Goal: Task Accomplishment & Management: Manage account settings

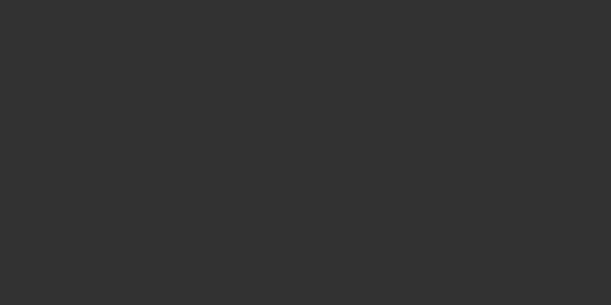
select select "4"
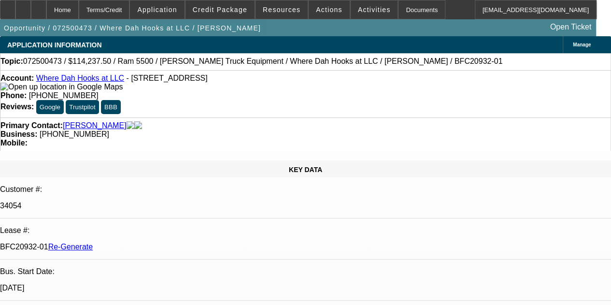
select select "0"
select select "2"
select select "0.1"
select select "4"
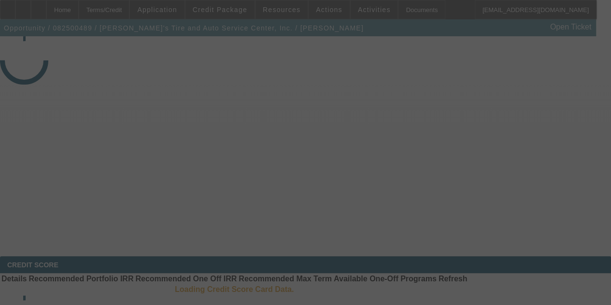
select select "4"
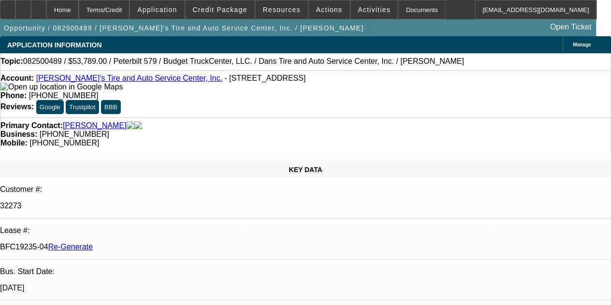
select select "0"
select select "3"
select select "0.1"
select select "4"
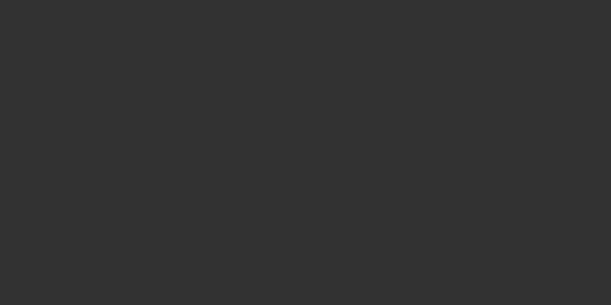
select select "3"
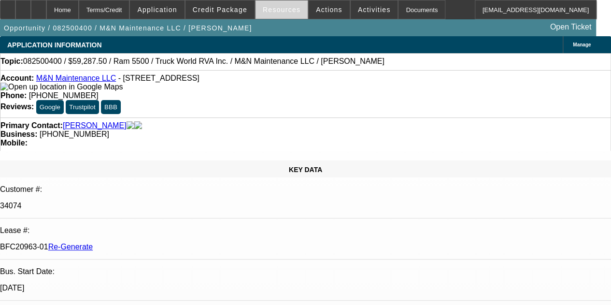
select select "0.1"
select select "0"
select select "6"
click at [278, 9] on span "Resources" at bounding box center [282, 10] width 38 height 8
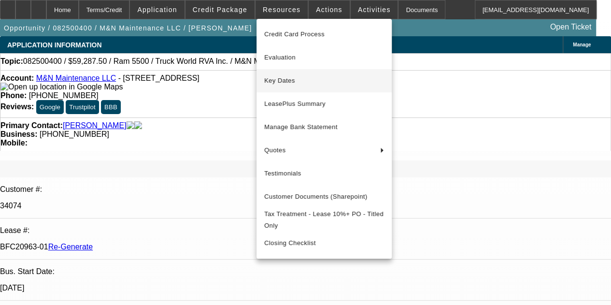
click at [286, 78] on span "Key Dates" at bounding box center [324, 81] width 120 height 12
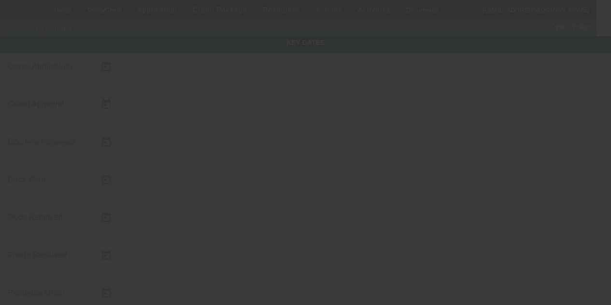
type input "8/14/2025"
type input "8/20/2025"
type input "8/25/2025"
type input "8/27/2025"
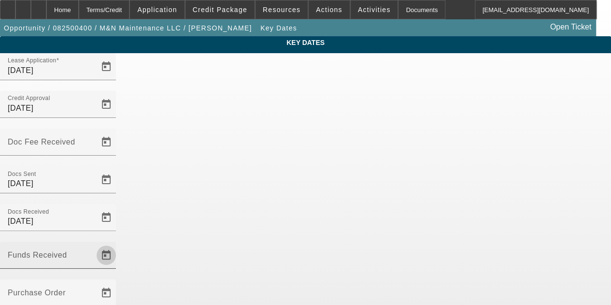
click at [118, 244] on span "Open calendar" at bounding box center [106, 255] width 23 height 23
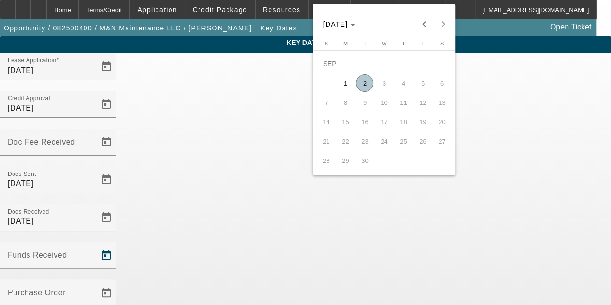
click at [238, 153] on div at bounding box center [305, 152] width 611 height 305
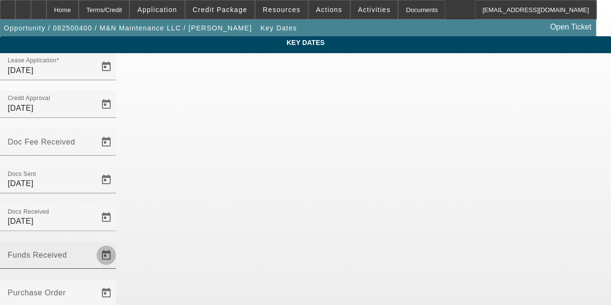
click at [118, 244] on span "Open calendar" at bounding box center [106, 255] width 23 height 23
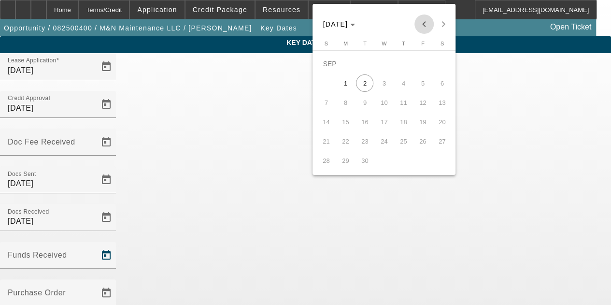
click at [429, 29] on span "Previous month" at bounding box center [424, 24] width 19 height 19
click at [425, 142] on span "29" at bounding box center [422, 140] width 17 height 17
type input "8/29/2025"
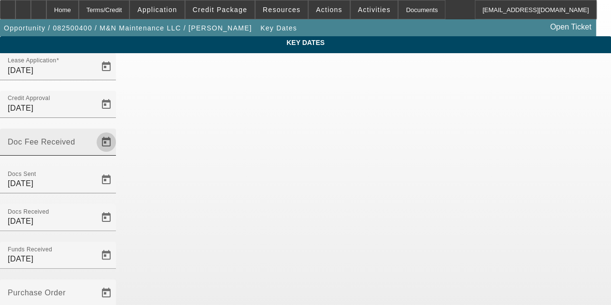
click at [118, 131] on span "Open calendar" at bounding box center [106, 142] width 23 height 23
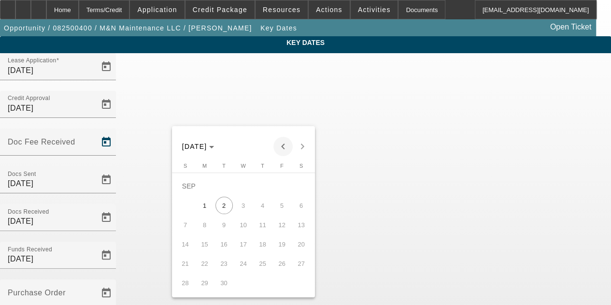
drag, startPoint x: 284, startPoint y: 112, endPoint x: 283, endPoint y: 146, distance: 34.3
click at [283, 146] on div "SEP 2025 SEP 2025 Sunday S Monday M Tuesday T Wednesday W Thursday T Friday F S…" at bounding box center [305, 152] width 611 height 305
click at [283, 146] on span "Previous month" at bounding box center [283, 146] width 19 height 19
click at [207, 269] on span "25" at bounding box center [204, 263] width 17 height 17
type input "8/25/2025"
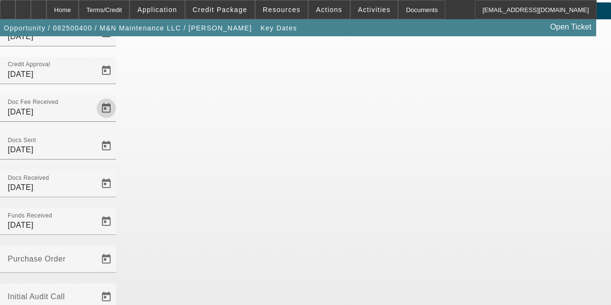
scroll to position [63, 0]
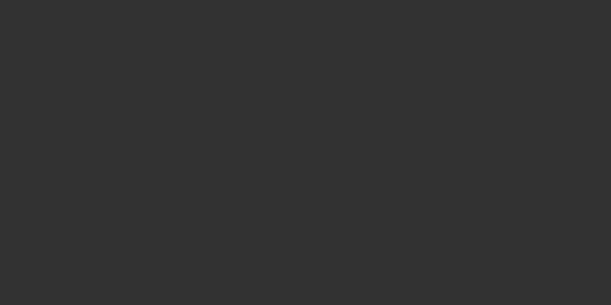
select select "3"
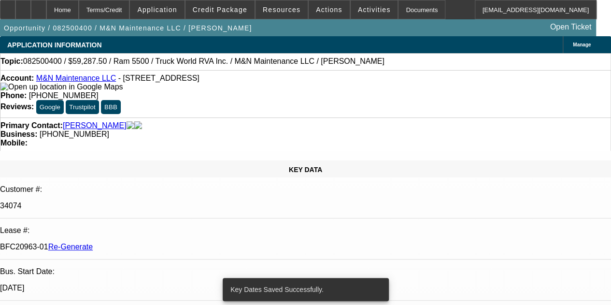
select select "0.1"
select select "0"
select select "6"
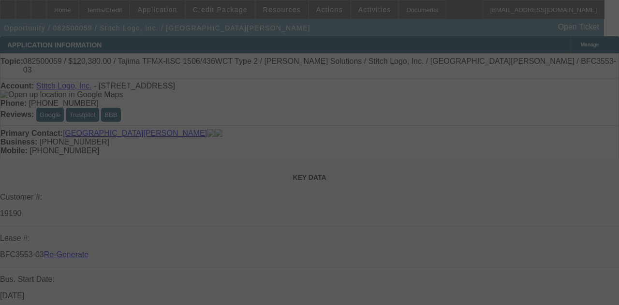
select select "4"
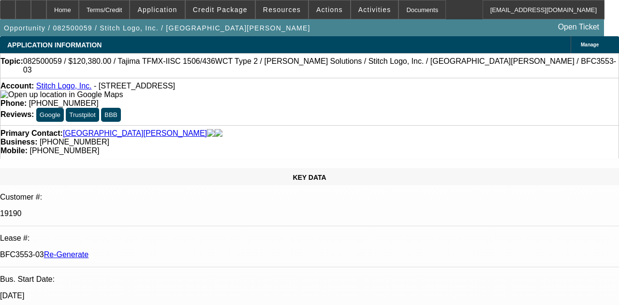
select select "0"
select select "2"
select select "0"
select select "2"
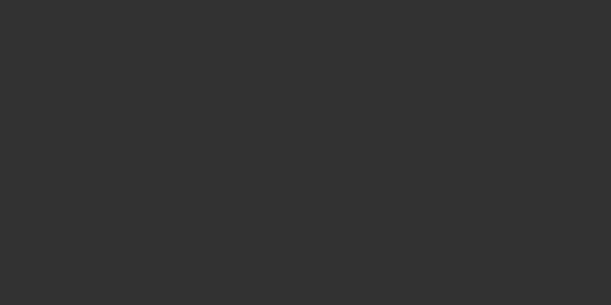
select select "4"
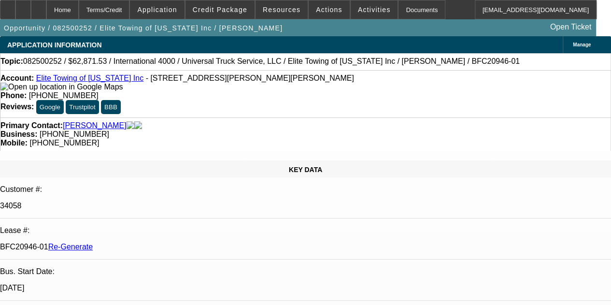
select select "0.1"
select select "0"
select select "6"
click at [284, 13] on span "Resources" at bounding box center [282, 10] width 38 height 8
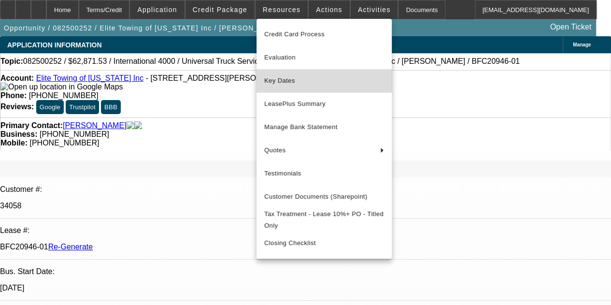
click at [283, 74] on button "Key Dates" at bounding box center [324, 80] width 135 height 23
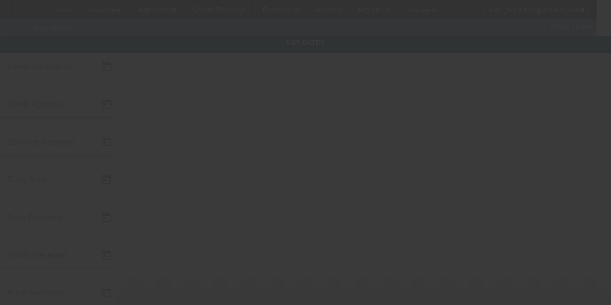
type input "8/11/2025"
type input "8/19/2025"
type input "8/20/2025"
type input "8/21/2025"
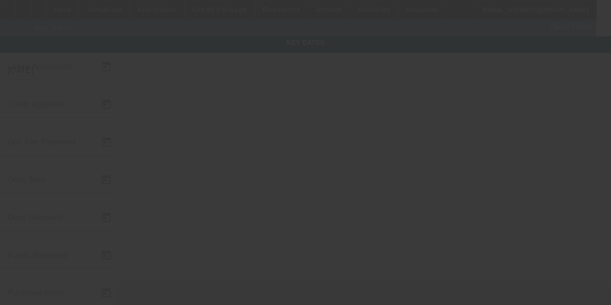
type input "8/25/2025"
type input "8/26/2025"
type input "9/1/2025"
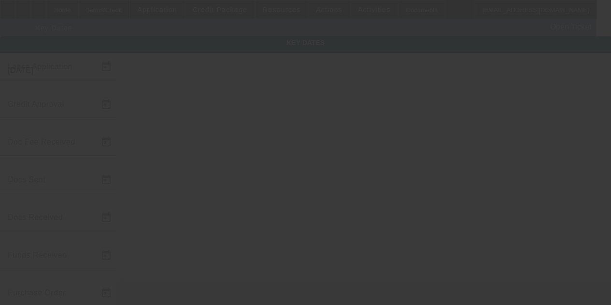
type input "8/29/2025"
type input "10/1/2025"
type input "8/28/2025"
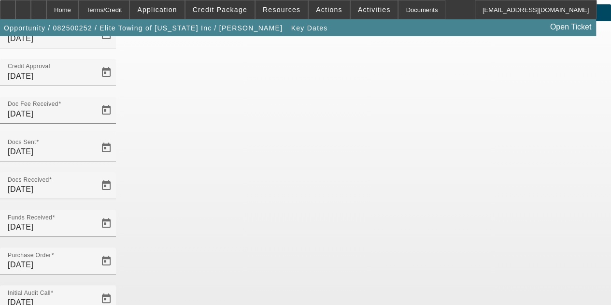
scroll to position [45, 0]
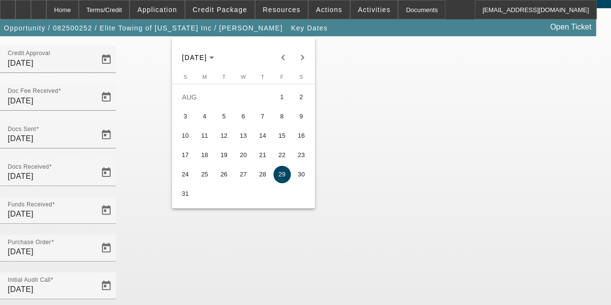
click at [260, 174] on span "28" at bounding box center [262, 174] width 17 height 17
type input "8/28/2025"
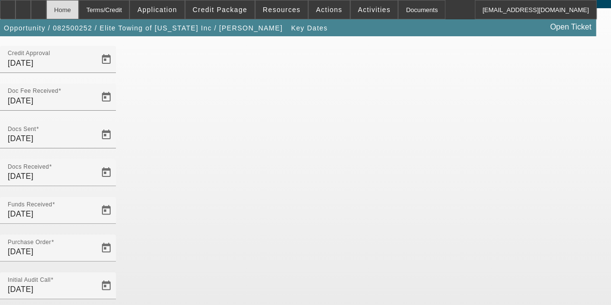
click at [79, 11] on div "Home" at bounding box center [62, 9] width 32 height 19
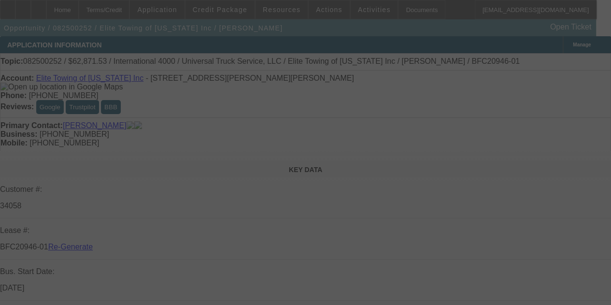
select select "4"
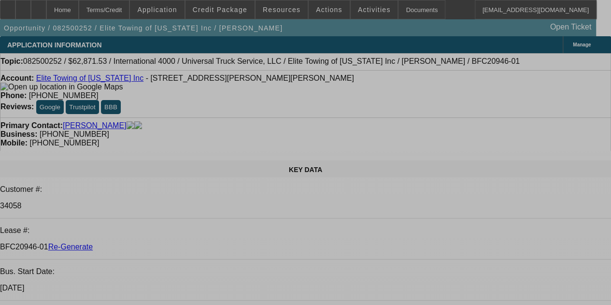
select select "0.1"
select select "0"
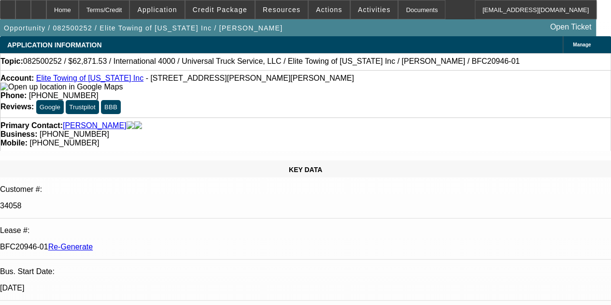
select select "0"
select select "6"
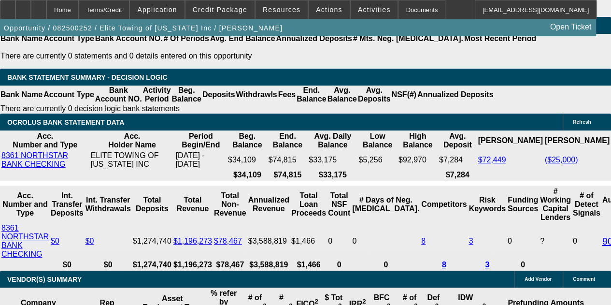
scroll to position [1935, 0]
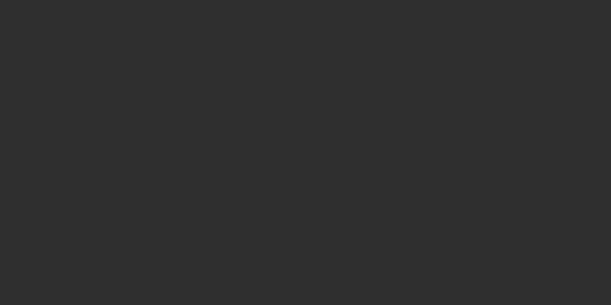
radio input "true"
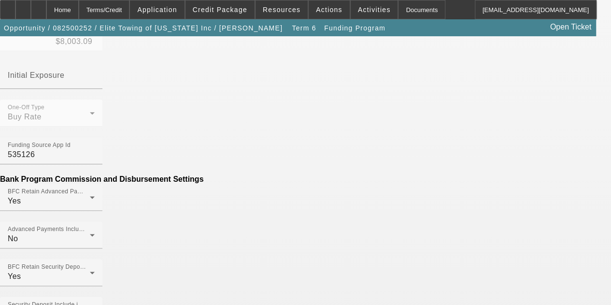
scroll to position [504, 0]
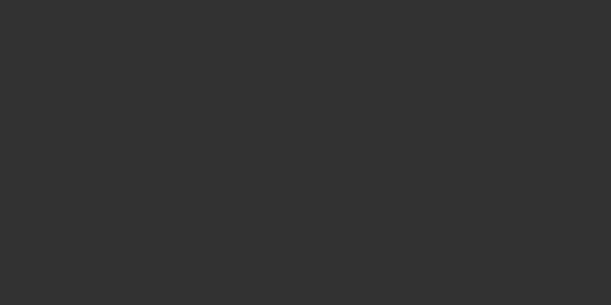
radio input "true"
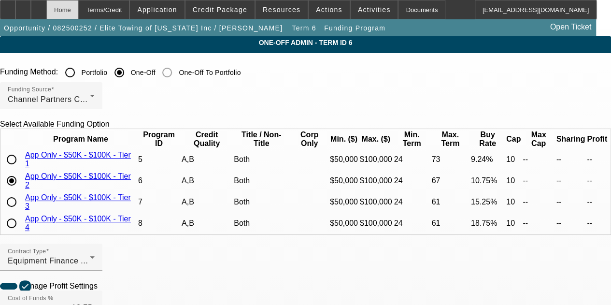
click at [79, 13] on div "Home" at bounding box center [62, 9] width 32 height 19
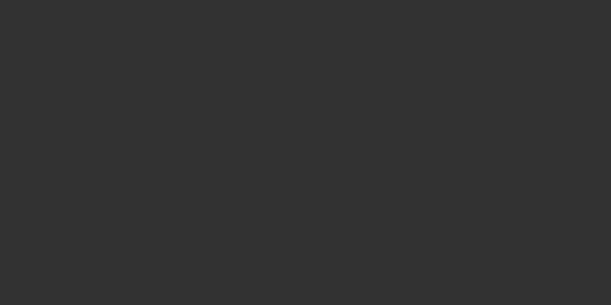
select select "4"
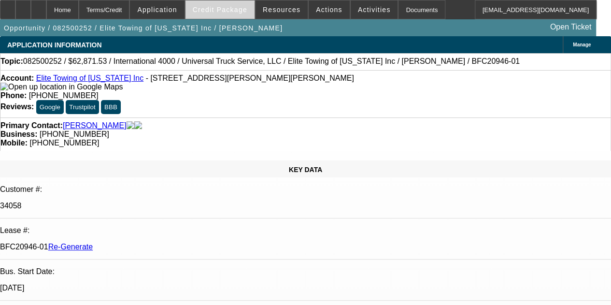
select select "0.1"
select select "0"
select select "1"
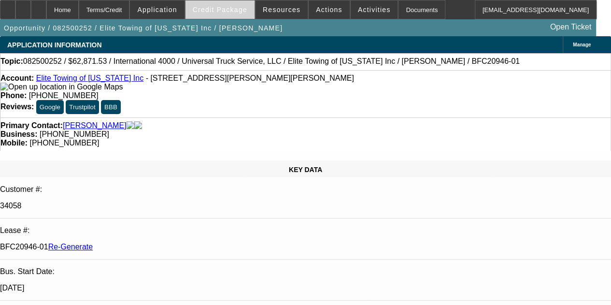
select select "6"
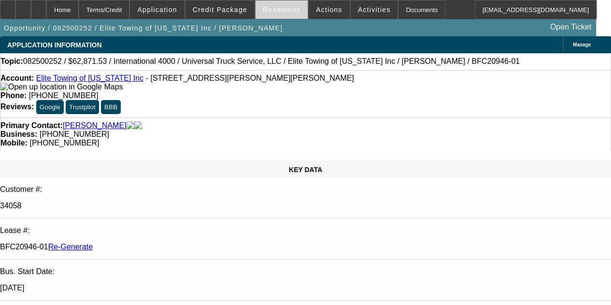
click at [276, 4] on span at bounding box center [282, 9] width 52 height 23
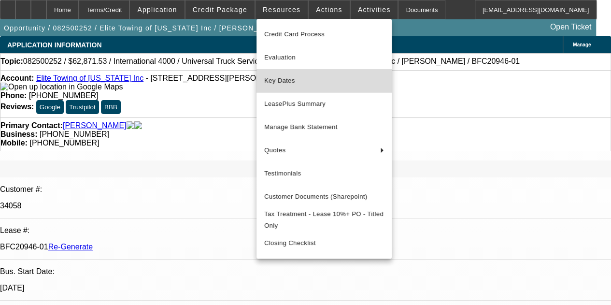
click at [277, 84] on span "Key Dates" at bounding box center [324, 81] width 120 height 12
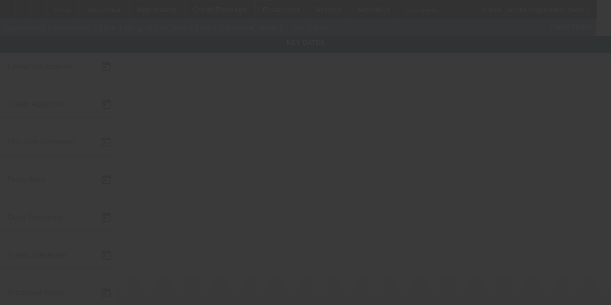
type input "8/11/2025"
type input "8/19/2025"
type input "8/20/2025"
type input "8/21/2025"
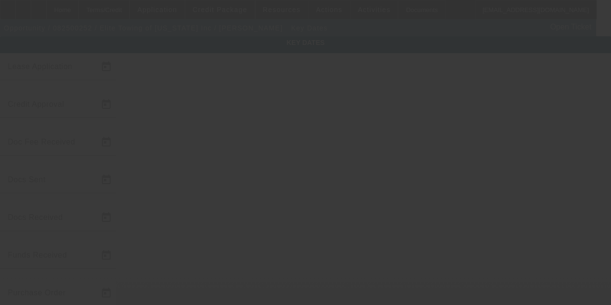
type input "8/25/2025"
type input "8/26/2025"
type input "9/1/2025"
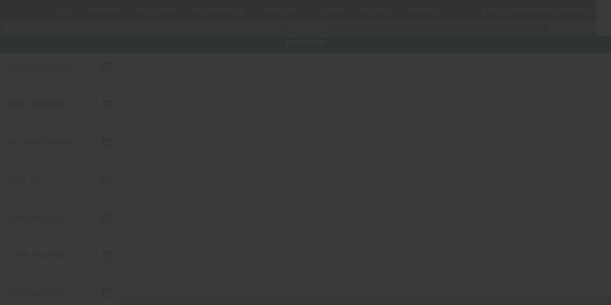
type input "8/29/2025"
type input "10/1/2025"
type input "8/28/2025"
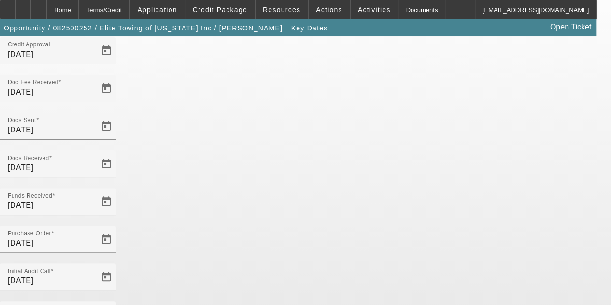
scroll to position [63, 0]
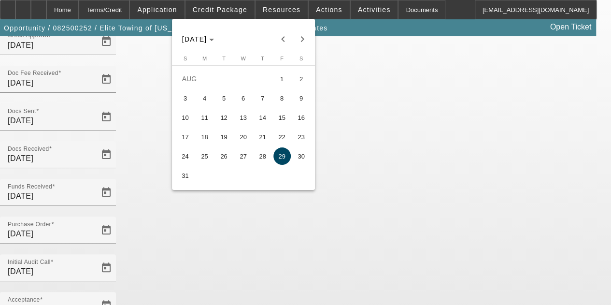
click at [259, 160] on span "28" at bounding box center [262, 155] width 17 height 17
type input "8/28/2025"
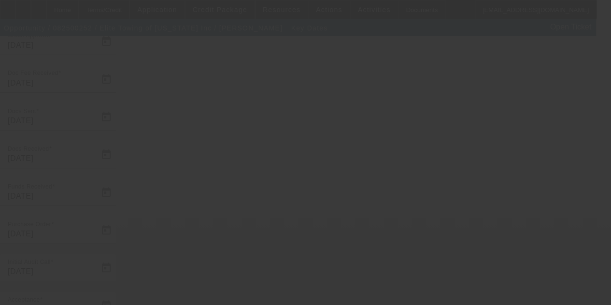
click at [113, 22] on div at bounding box center [305, 152] width 611 height 305
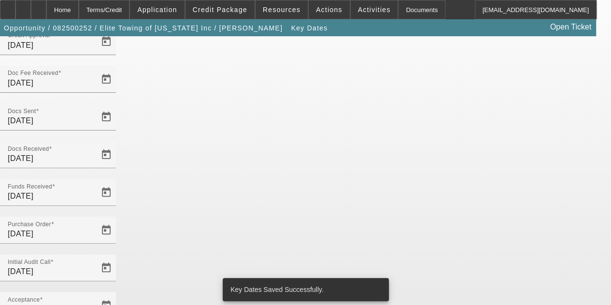
click at [115, 12] on div "Terms/Credit" at bounding box center [104, 9] width 51 height 19
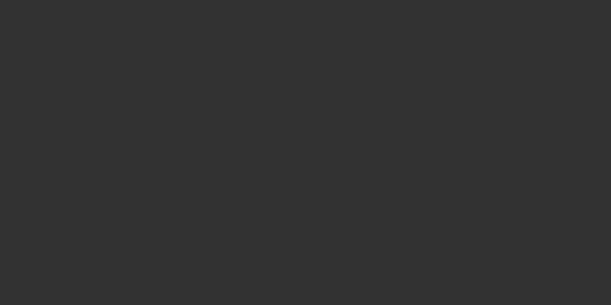
select select "4"
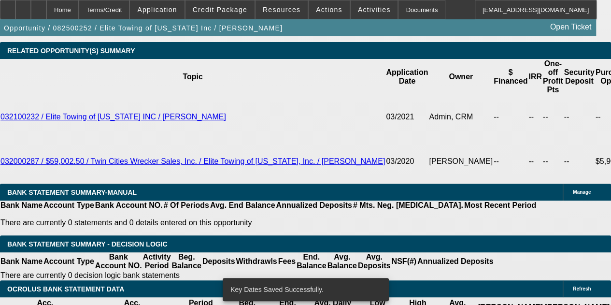
select select "0.1"
select select "0"
select select "6"
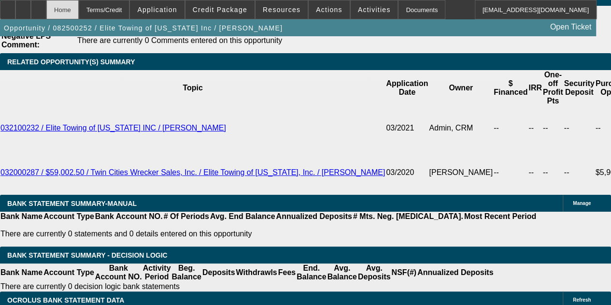
scroll to position [1854, 0]
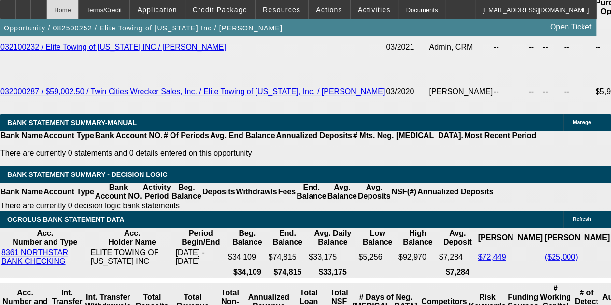
click at [79, 10] on div "Home" at bounding box center [62, 9] width 32 height 19
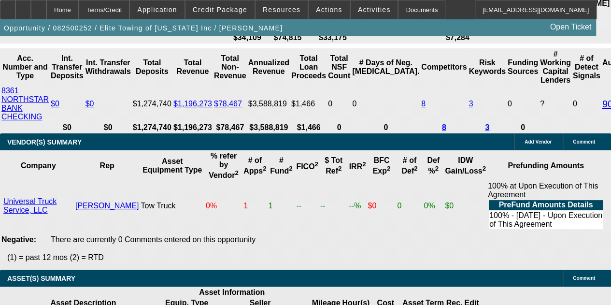
scroll to position [2048, 0]
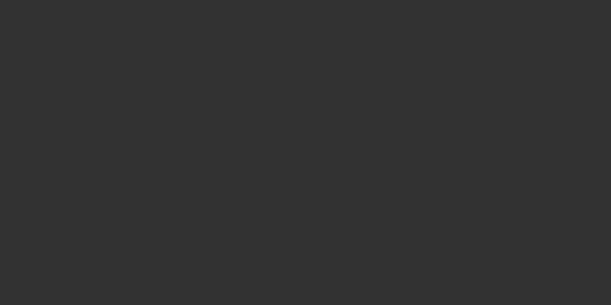
radio input "true"
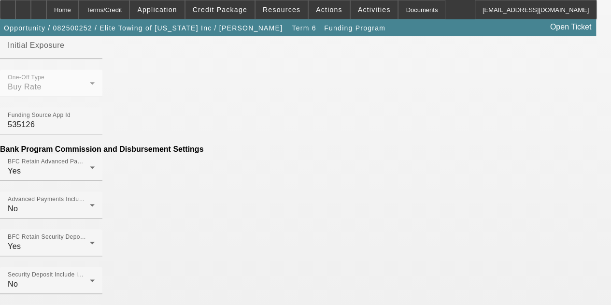
scroll to position [530, 0]
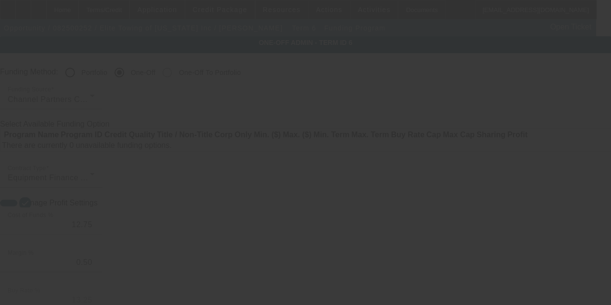
radio input "true"
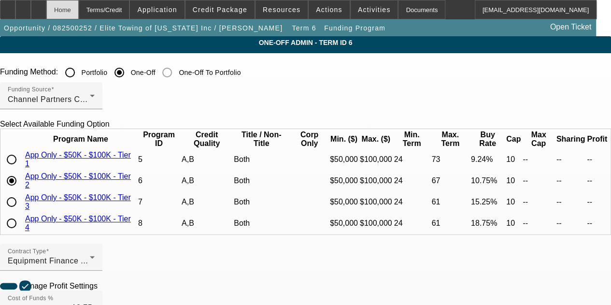
click at [79, 3] on div "Home" at bounding box center [62, 9] width 32 height 19
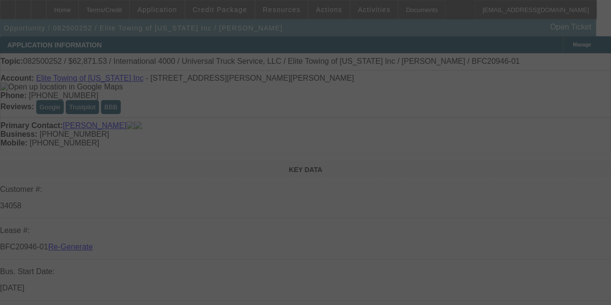
select select "4"
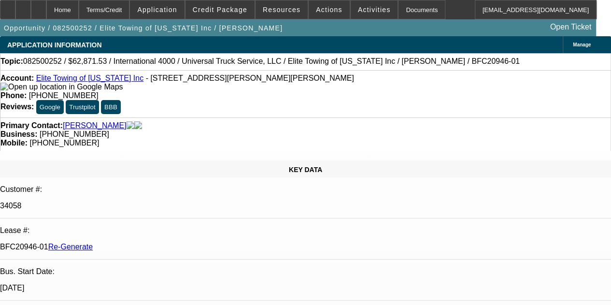
select select "0.1"
select select "0"
select select "6"
click at [360, 11] on span "Activities" at bounding box center [374, 10] width 33 height 8
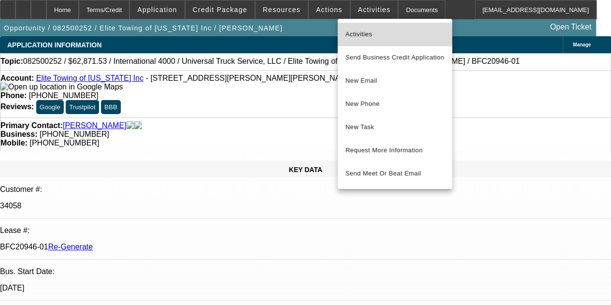
click at [360, 33] on span "Activities" at bounding box center [395, 35] width 99 height 12
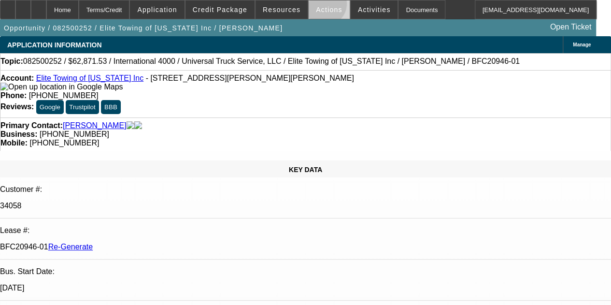
click at [318, 6] on span "Actions" at bounding box center [329, 10] width 27 height 8
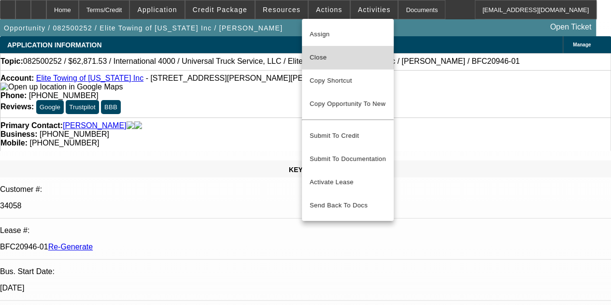
click at [317, 60] on span "Close" at bounding box center [348, 58] width 76 height 12
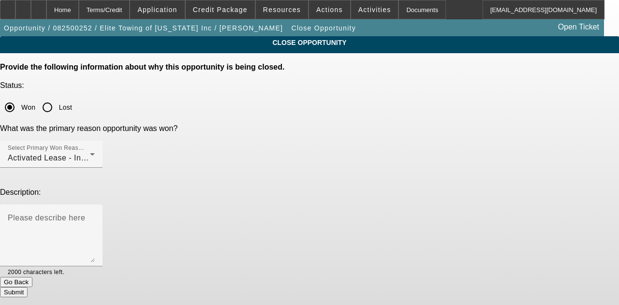
click at [28, 287] on button "Submit" at bounding box center [14, 292] width 28 height 10
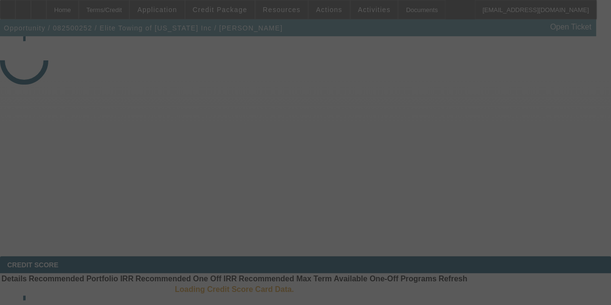
select select "4"
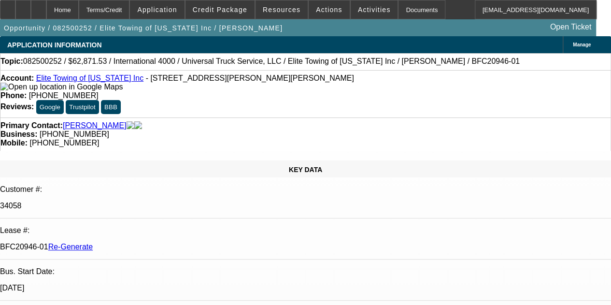
select select "0.1"
select select "0"
select select "6"
click at [46, 10] on div at bounding box center [38, 9] width 15 height 19
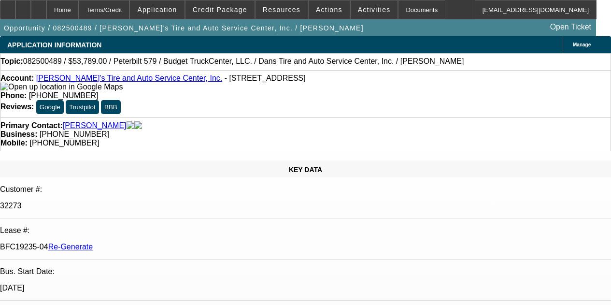
select select "4"
select select "0"
select select "3"
select select "0.1"
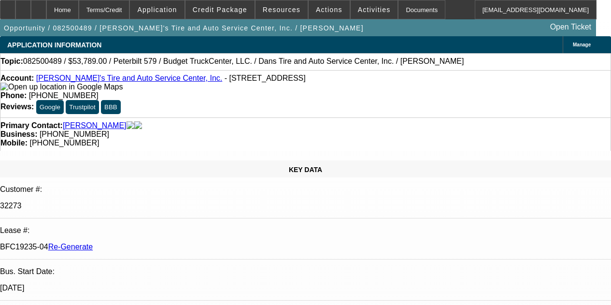
select select "4"
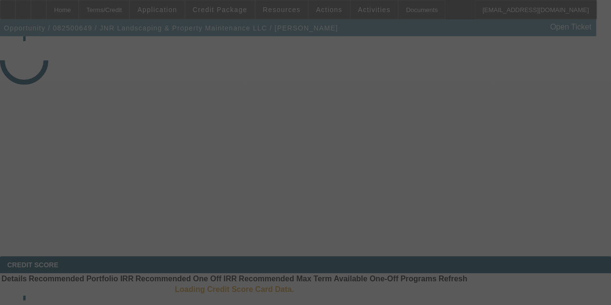
select select "3"
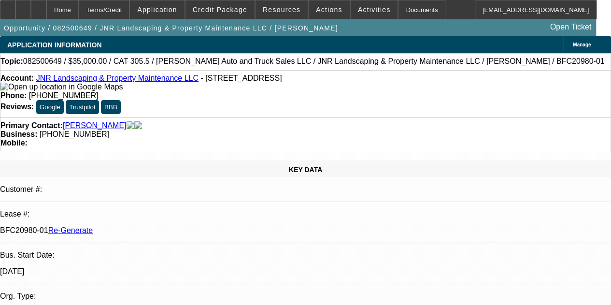
select select "0"
select select "6"
click at [398, 14] on div "Documents" at bounding box center [421, 9] width 47 height 19
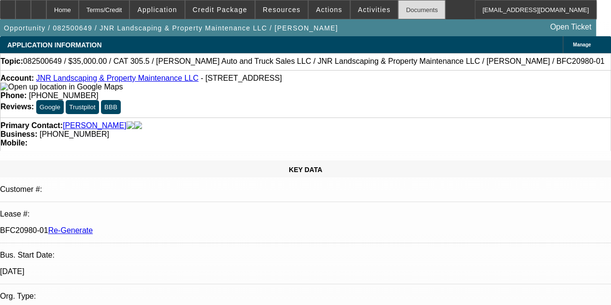
click at [406, 7] on div "Documents" at bounding box center [421, 9] width 47 height 19
click at [359, 12] on span "Activities" at bounding box center [374, 10] width 33 height 8
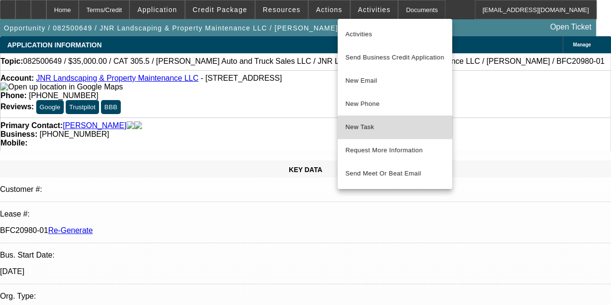
click at [355, 119] on button "New Task" at bounding box center [395, 127] width 115 height 23
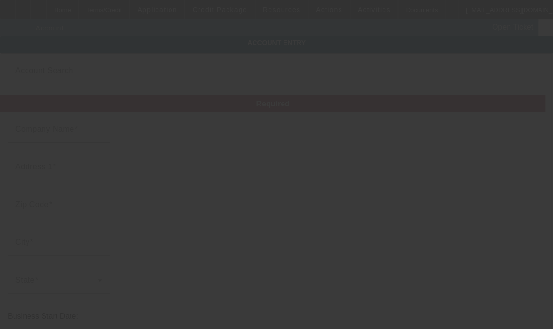
type input "JNR Landscaping & Property Maintenance LLC"
type input "32 Smoke Rise Cir"
type input "02777"
type input "[GEOGRAPHIC_DATA]"
type input "[PHONE_NUMBER]"
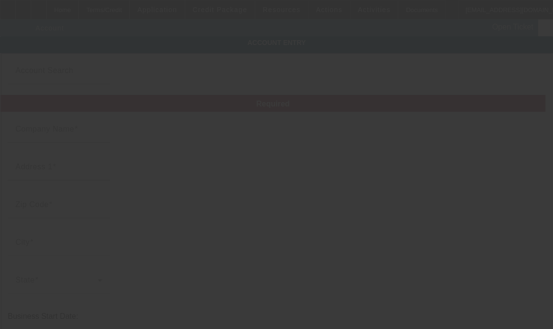
type input "[EMAIL_ADDRESS][DOMAIN_NAME]"
type input "[US_EMPLOYER_IDENTIFICATION_NUMBER]"
type input "[DATE]"
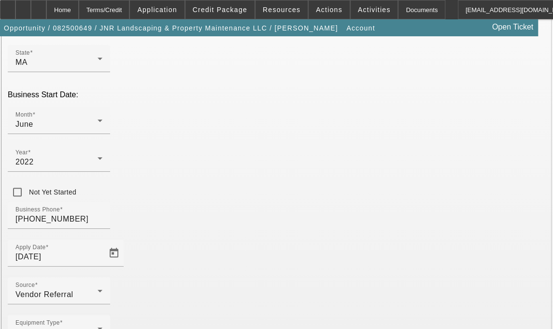
scroll to position [239, 0]
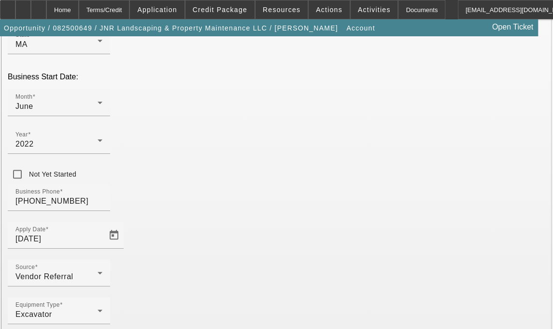
type input "[GEOGRAPHIC_DATA]"
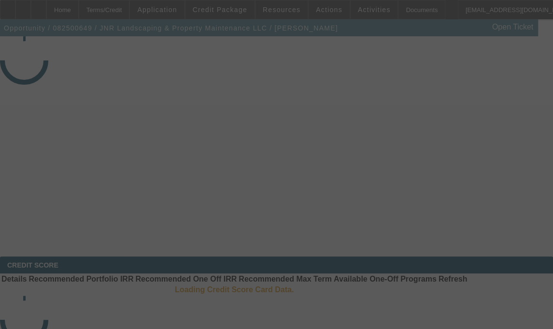
select select "3"
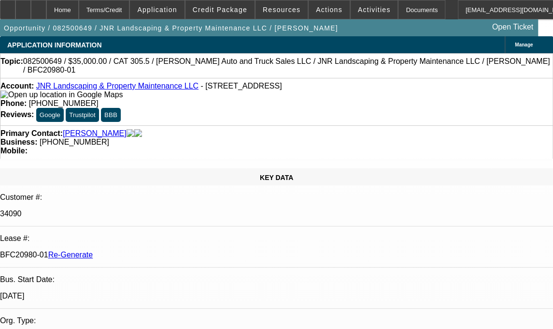
select select "0"
select select "6"
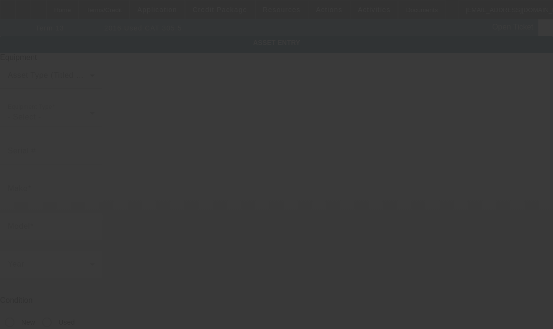
type input "CAT"
type input "305.5"
radio input "true"
type textarea "Mini Excavator"
type input "32 Smoke Rise Cir"
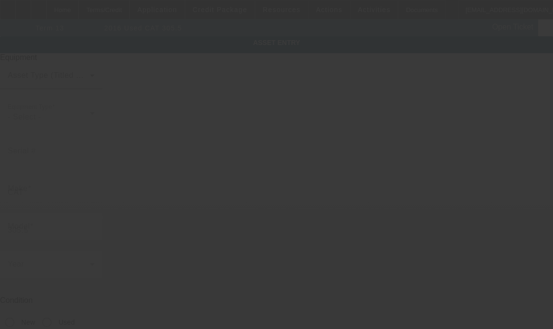
type input "[GEOGRAPHIC_DATA]"
type input "02777"
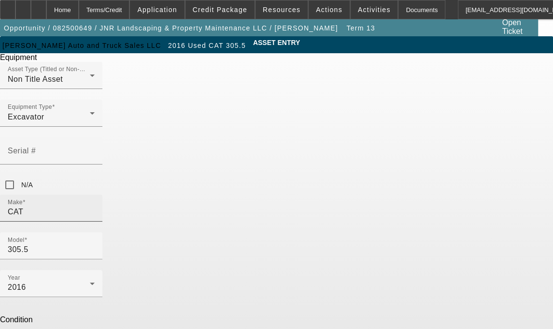
click at [95, 206] on input "CAT" at bounding box center [51, 212] width 87 height 12
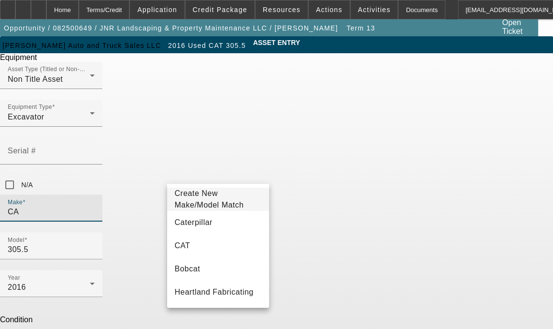
type input "C"
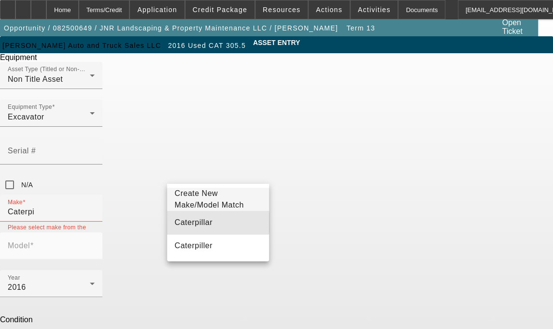
click at [197, 226] on span "Caterpillar" at bounding box center [194, 222] width 38 height 8
type input "Caterpillar"
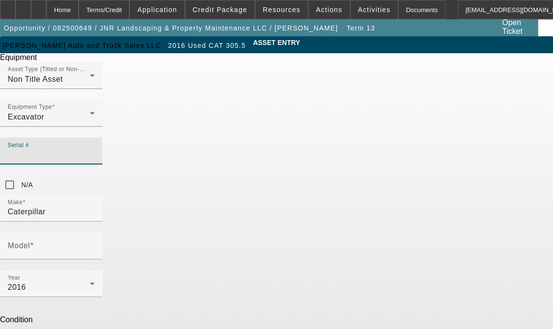
click at [95, 149] on input "Serial #" at bounding box center [51, 155] width 87 height 12
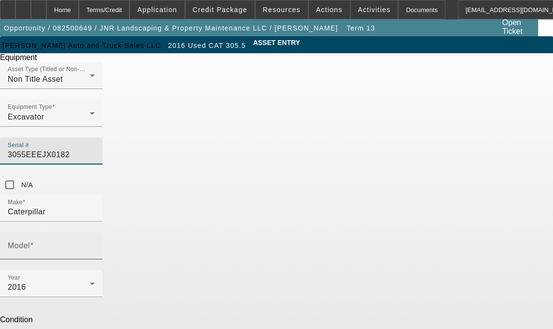
type input "3055EEEJX0182"
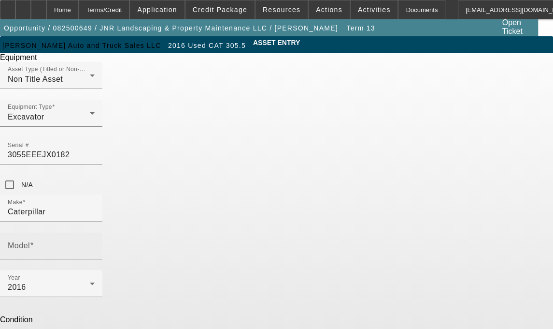
click at [30, 241] on mat-label "Model" at bounding box center [19, 245] width 22 height 8
click at [95, 244] on input "Model" at bounding box center [51, 250] width 87 height 12
type input "305.5"
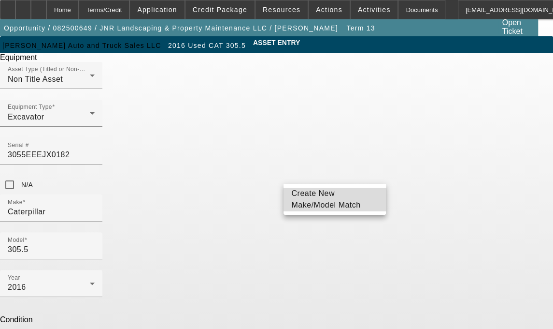
click at [316, 200] on span "Create New Make/Model Match" at bounding box center [334, 199] width 87 height 23
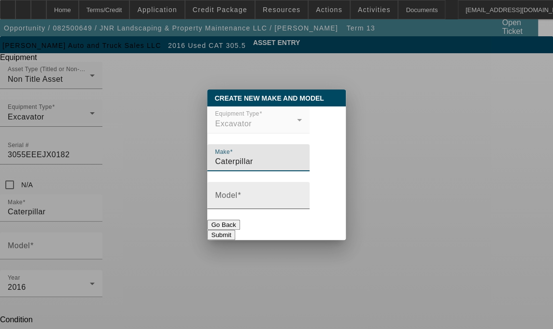
click at [261, 204] on input "Model" at bounding box center [258, 199] width 87 height 12
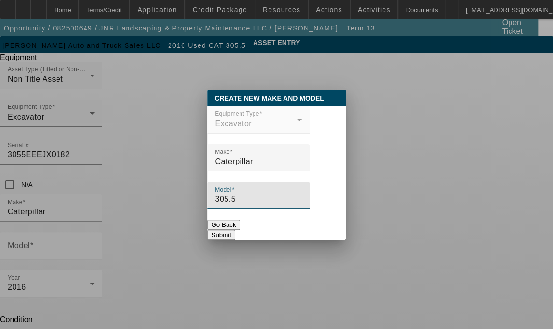
type input "305.5"
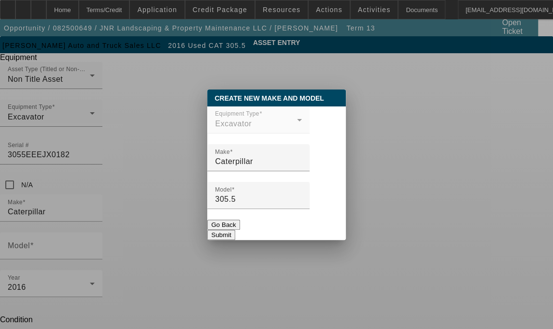
click at [235, 230] on button "Submit" at bounding box center [221, 235] width 28 height 10
type input "305.5"
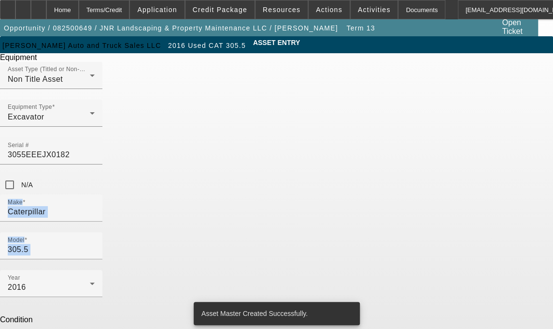
drag, startPoint x: 482, startPoint y: 169, endPoint x: 564, endPoint y: 127, distance: 92.1
click at [553, 127] on html "Home Terms/Credit Application Credit Package Resources Actions Activities Docum…" at bounding box center [276, 164] width 553 height 329
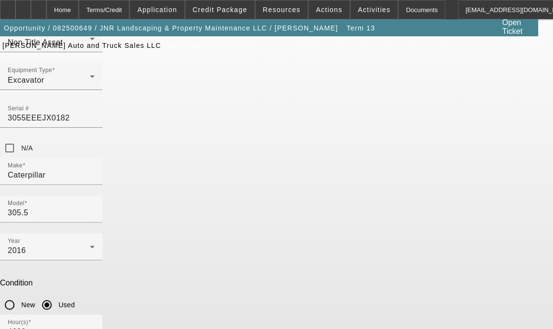
scroll to position [39, 0]
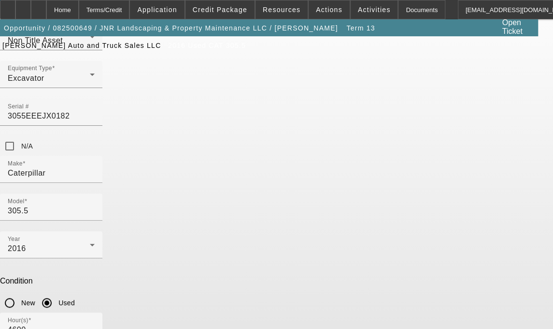
type textarea "Mini Excavator includes all accessories, attachments and options"
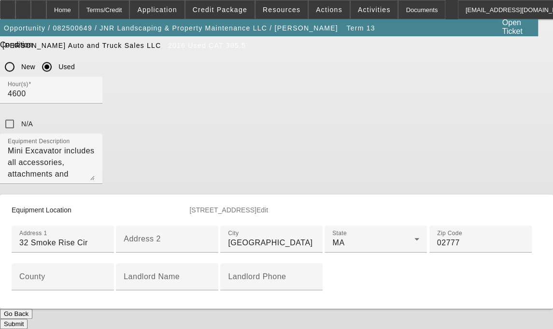
scroll to position [293, 0]
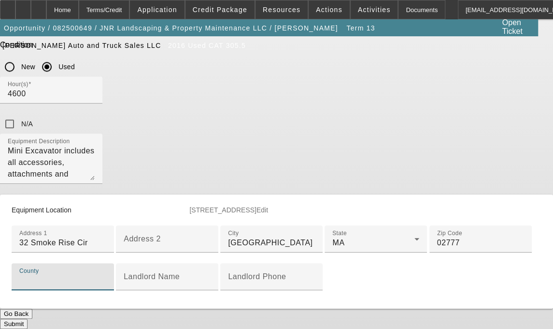
click at [106, 286] on input "County" at bounding box center [62, 281] width 87 height 12
type input "Bristol"
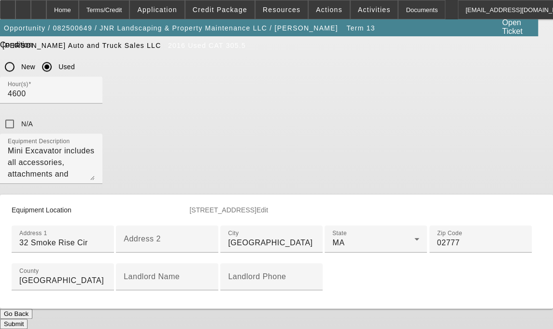
click at [28, 319] on button "Submit" at bounding box center [14, 324] width 28 height 10
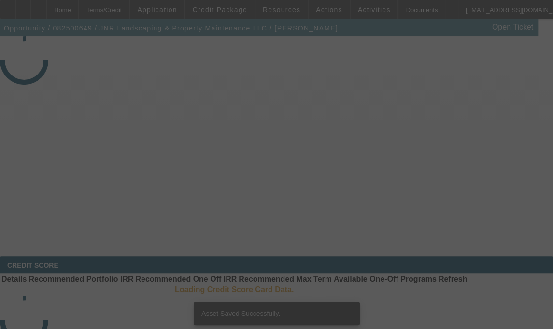
select select "3"
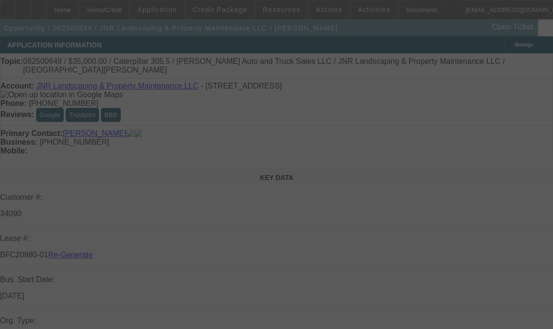
select select "0"
select select "6"
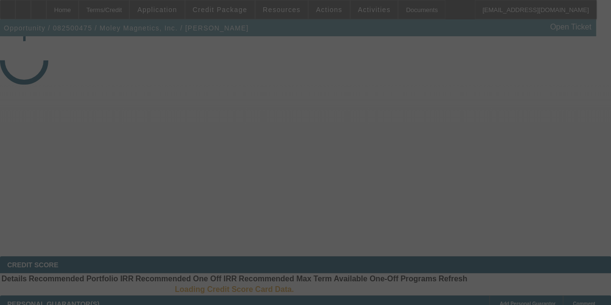
select select "4"
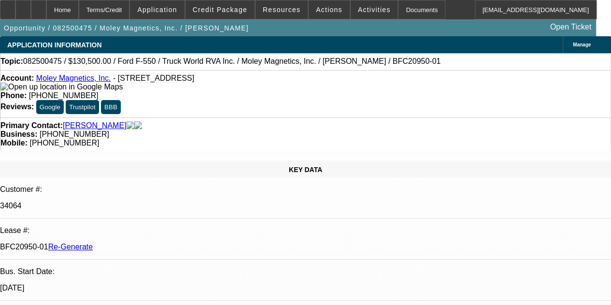
select select "0.1"
select select "0"
select select "6"
click at [268, 15] on span at bounding box center [282, 9] width 52 height 23
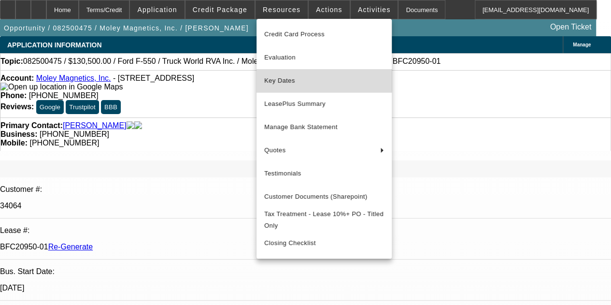
click at [275, 78] on span "Key Dates" at bounding box center [324, 81] width 120 height 12
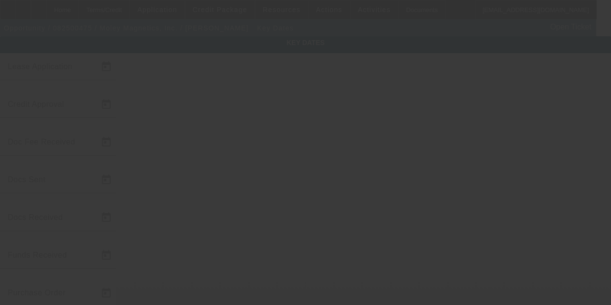
type input "8/18/2025"
type input "8/19/2025"
type input "8/21/2025"
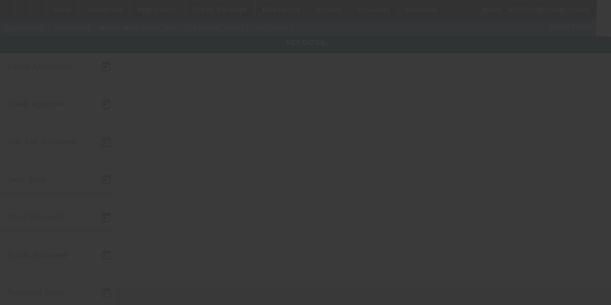
type input "8/21/2025"
type input "8/25/2025"
type input "9/1/2025"
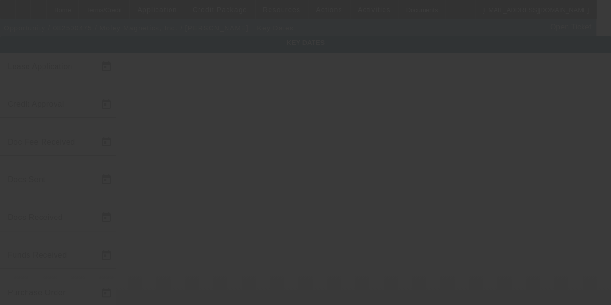
type input "8/28/2025"
type input "10/1/2025"
type input "8/28/2025"
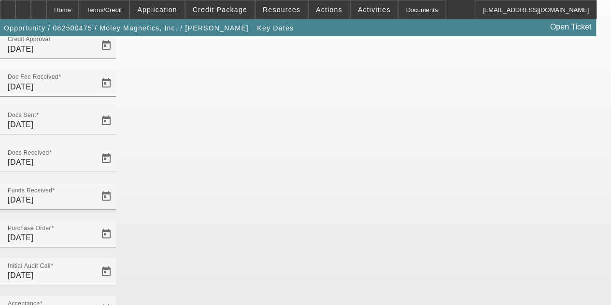
scroll to position [63, 0]
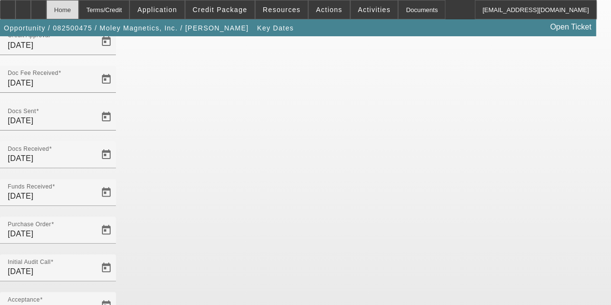
click at [79, 10] on div "Home" at bounding box center [62, 9] width 32 height 19
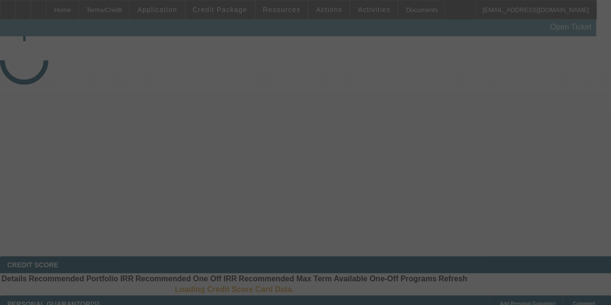
select select "4"
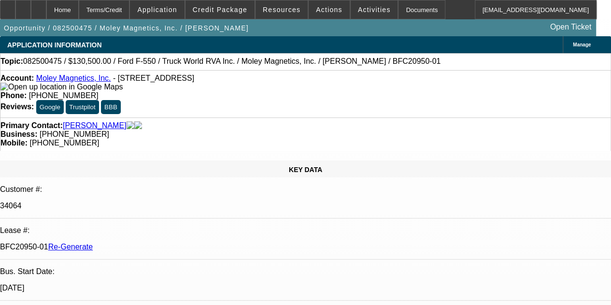
select select "0.1"
select select "0"
select select "6"
click at [316, 9] on span "Actions" at bounding box center [329, 10] width 27 height 8
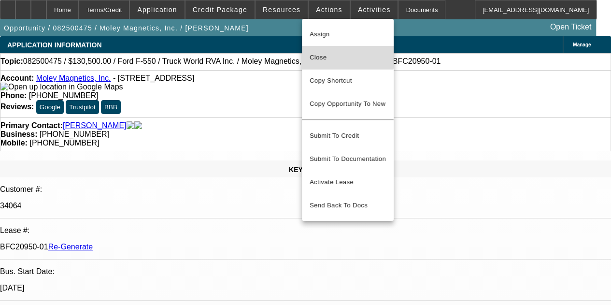
click at [312, 56] on span "Close" at bounding box center [348, 58] width 76 height 12
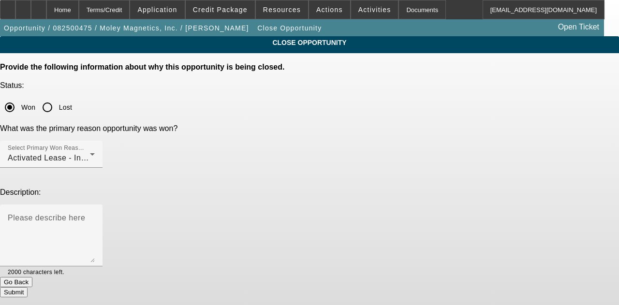
click at [28, 287] on button "Submit" at bounding box center [14, 292] width 28 height 10
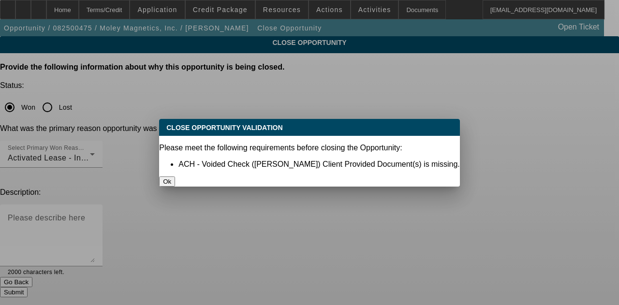
click at [175, 176] on button "Ok" at bounding box center [167, 181] width 16 height 10
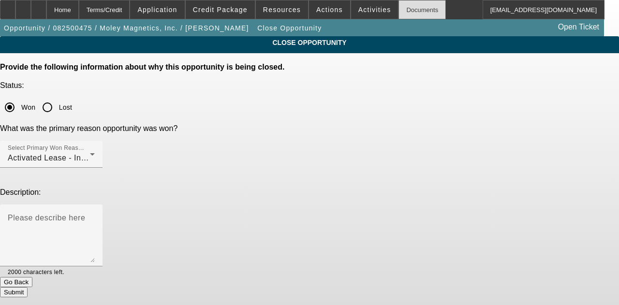
click at [400, 11] on div "Documents" at bounding box center [421, 9] width 47 height 19
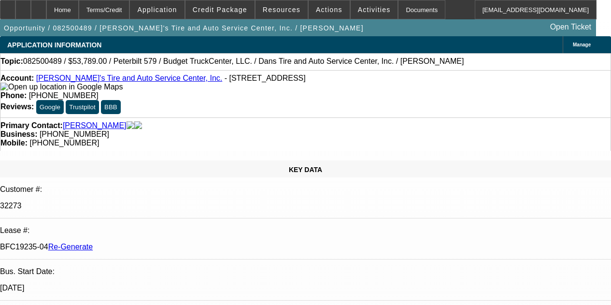
select select "4"
select select "0"
select select "3"
select select "0.1"
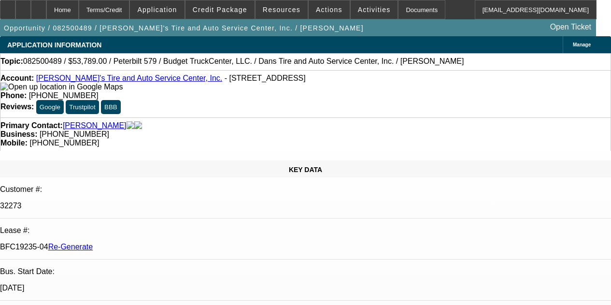
select select "4"
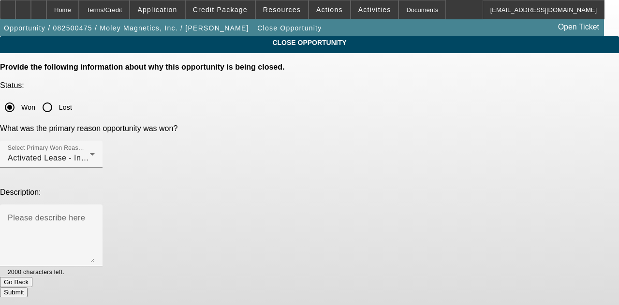
click at [28, 287] on button "Submit" at bounding box center [14, 292] width 28 height 10
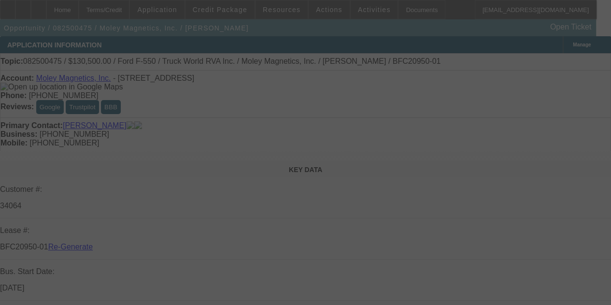
select select "4"
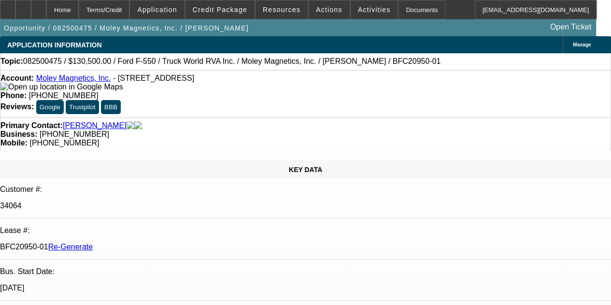
select select "0.1"
select select "0"
select select "6"
click at [39, 6] on icon at bounding box center [39, 6] width 0 height 0
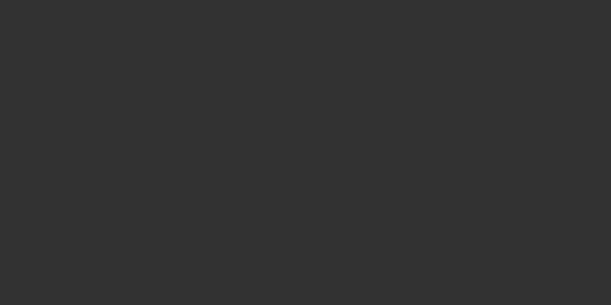
select select "4"
click at [175, 33] on div at bounding box center [305, 152] width 611 height 305
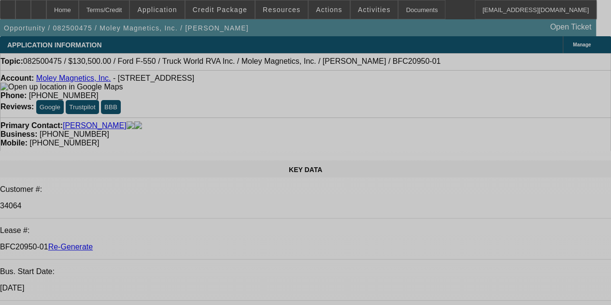
select select "0.1"
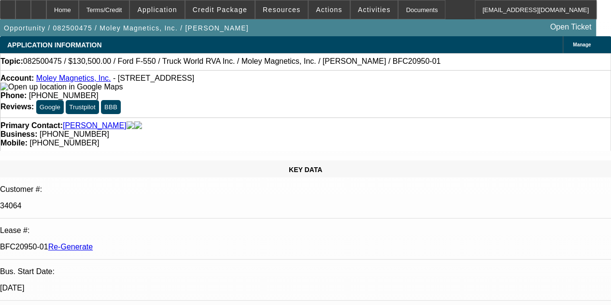
select select "0"
select select "6"
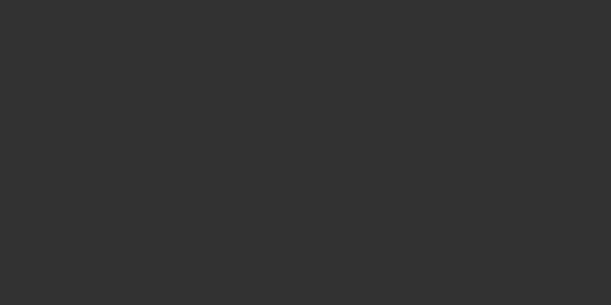
select select "4"
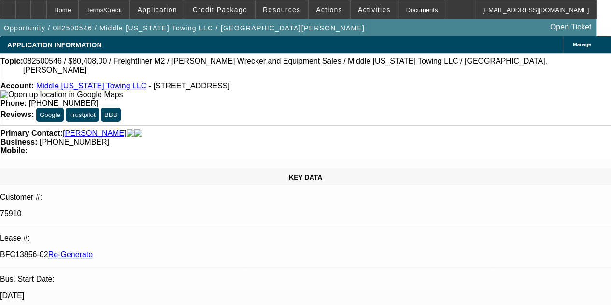
select select "0"
select select "2"
select select "0"
select select "6"
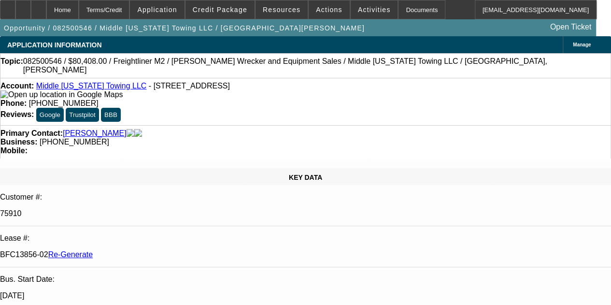
click at [398, 9] on div "Documents" at bounding box center [421, 9] width 47 height 19
click at [46, 5] on div at bounding box center [38, 9] width 15 height 19
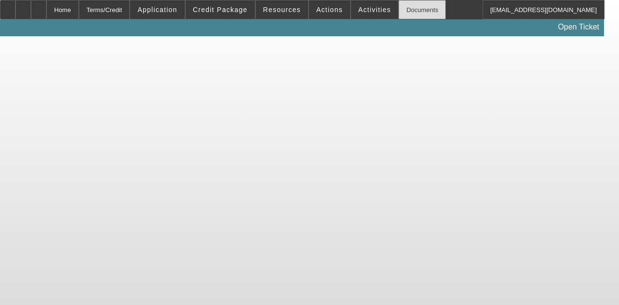
drag, startPoint x: 369, startPoint y: 8, endPoint x: 397, endPoint y: 16, distance: 29.6
click at [397, 16] on div "Home Terms/Credit Application Credit Package Resources Actions Activities Docum…" at bounding box center [302, 9] width 604 height 19
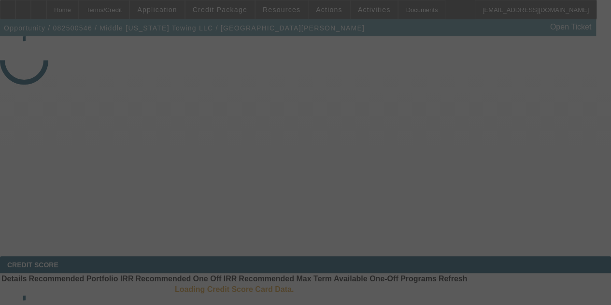
select select "4"
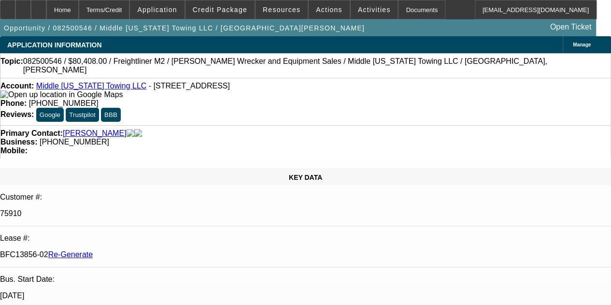
select select "0"
select select "2"
select select "0"
select select "6"
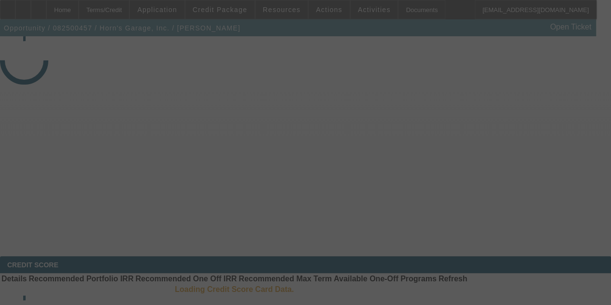
select select "4"
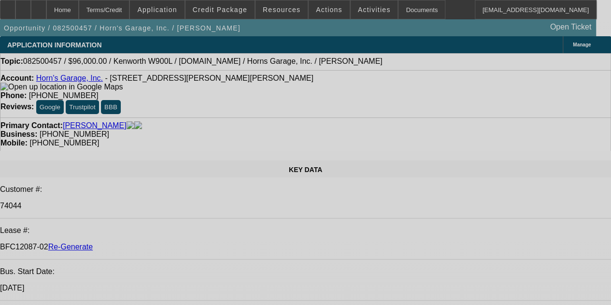
select select "0"
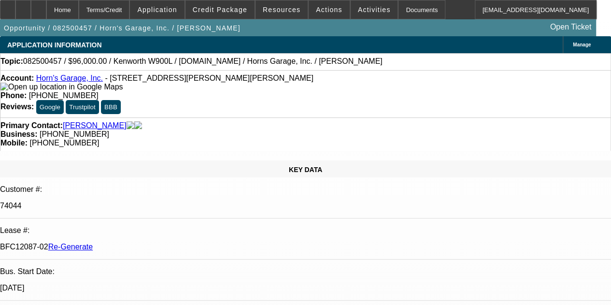
select select "2"
select select "0"
select select "6"
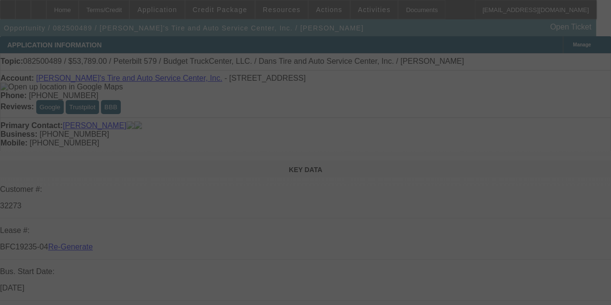
select select "4"
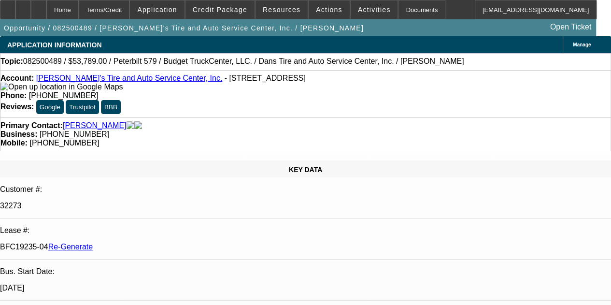
select select "0"
select select "3"
select select "0.1"
select select "4"
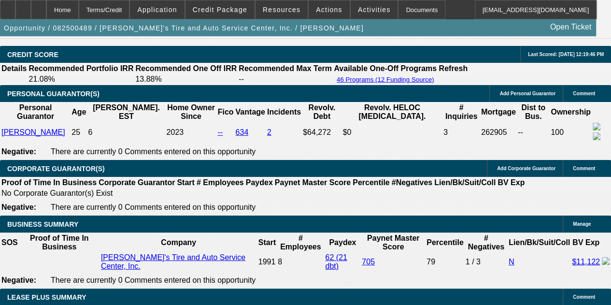
scroll to position [1434, 0]
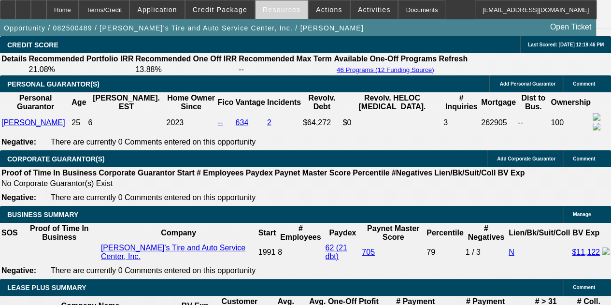
click at [269, 11] on span "Resources" at bounding box center [282, 10] width 38 height 8
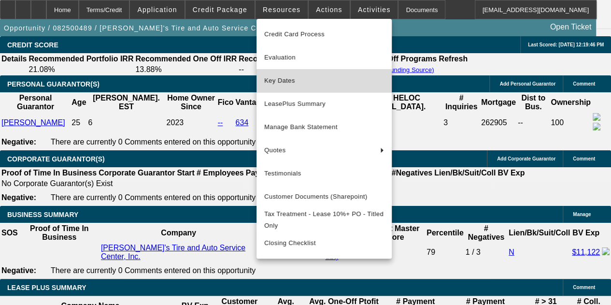
click at [286, 82] on span "Key Dates" at bounding box center [324, 81] width 120 height 12
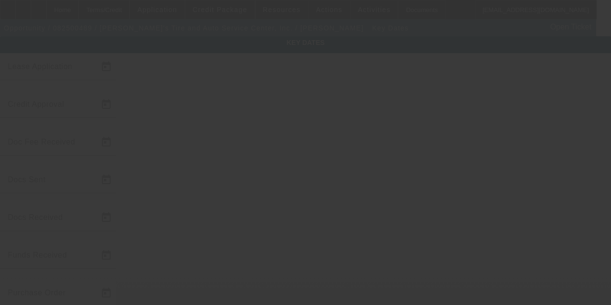
click at [611, 108] on html "Home Terms/Credit Application Credit Package Resources Actions Activities Docum…" at bounding box center [305, 152] width 611 height 305
type input "8/19/2025"
type input "8/26/2025"
type input "8/22/2025"
type input "8/27/2025"
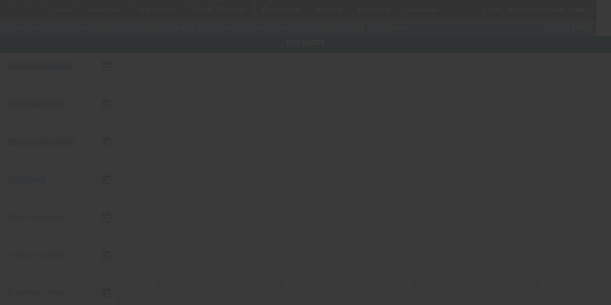
type input "8/27/2025"
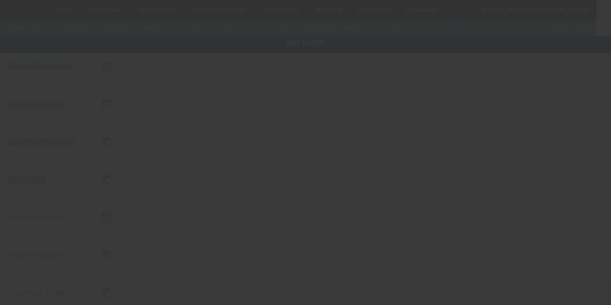
type input "9/15/2025"
type input "10/15/2025"
type input "9/15/2025"
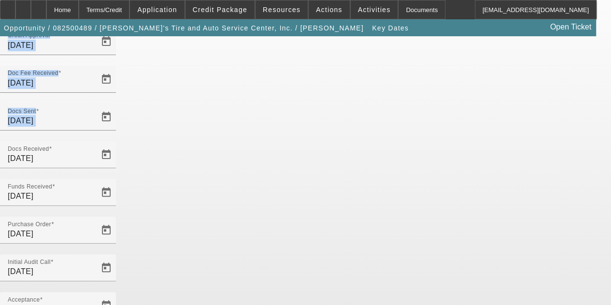
scroll to position [9, 0]
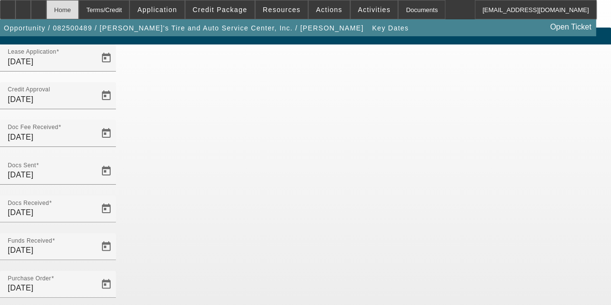
click at [77, 1] on div "Home" at bounding box center [62, 9] width 32 height 19
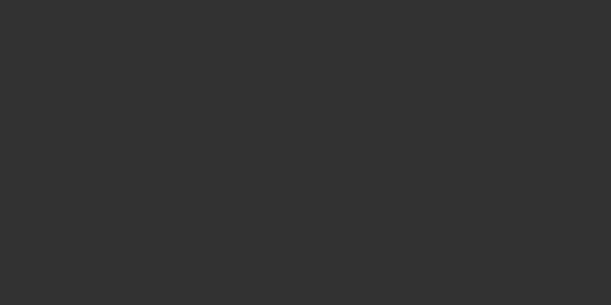
select select "4"
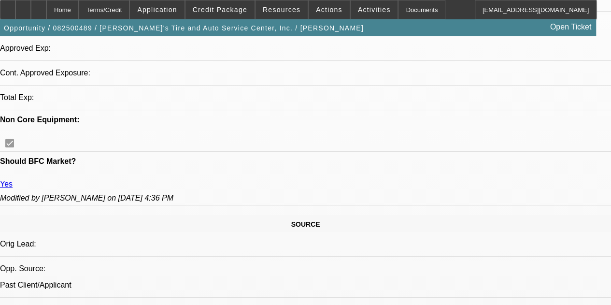
select select "0"
select select "3"
select select "0.1"
select select "4"
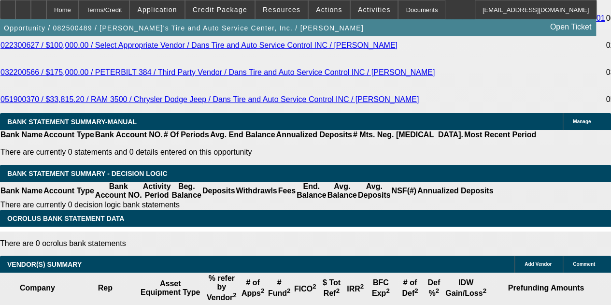
scroll to position [1968, 0]
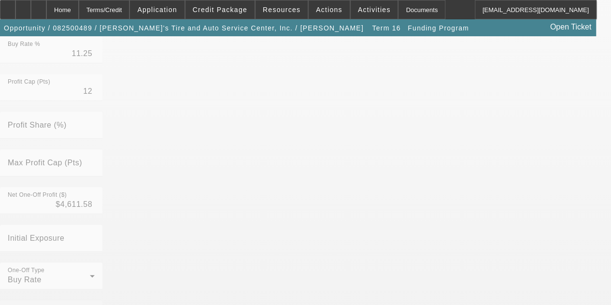
scroll to position [404, 0]
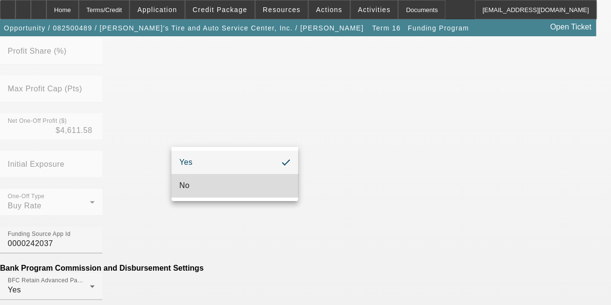
click at [186, 180] on span "No" at bounding box center [184, 186] width 10 height 12
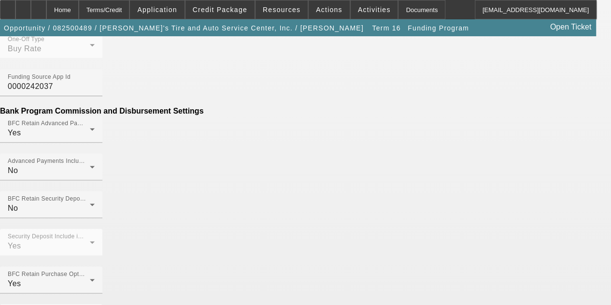
scroll to position [562, 0]
type input "$200.00"
type input "Insurance Fee"
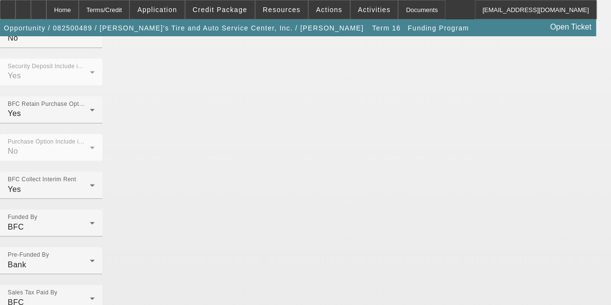
scroll to position [742, 0]
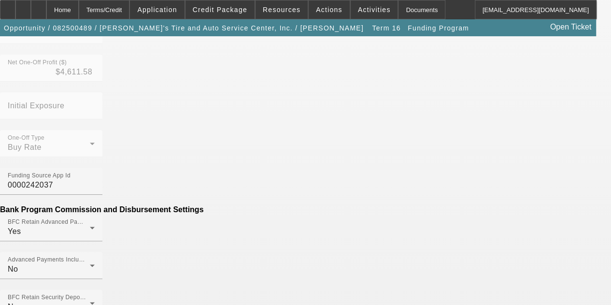
scroll to position [463, 0]
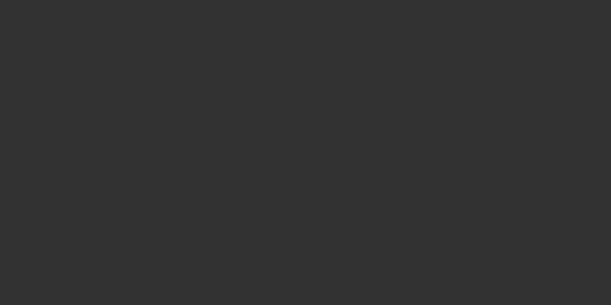
select select "3"
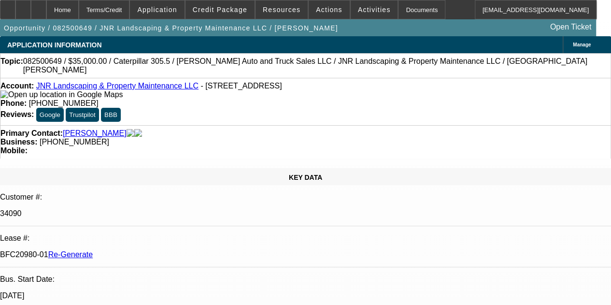
select select "0"
select select "6"
click at [279, 8] on span "Resources" at bounding box center [282, 10] width 38 height 8
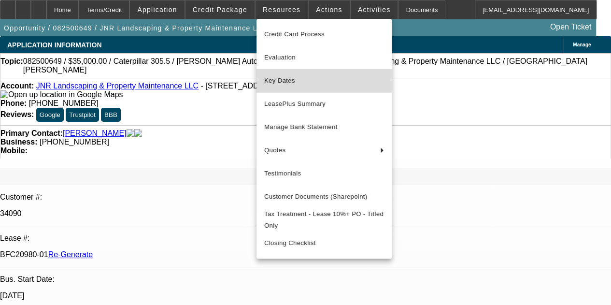
click at [287, 79] on span "Key Dates" at bounding box center [324, 81] width 120 height 12
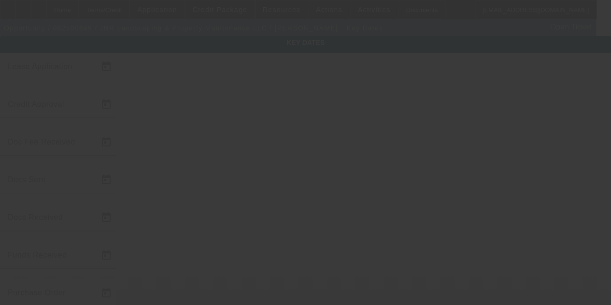
type input "8/24/2025"
type input "8/29/2025"
type input "9/2/2025"
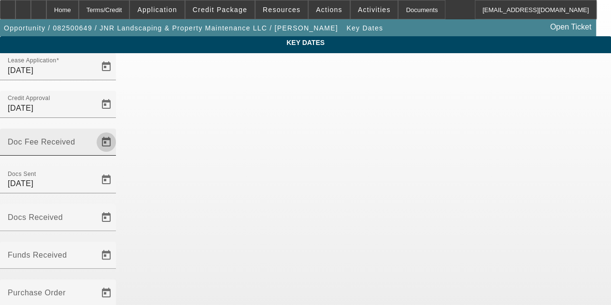
click at [118, 131] on span "Open calendar" at bounding box center [106, 142] width 23 height 23
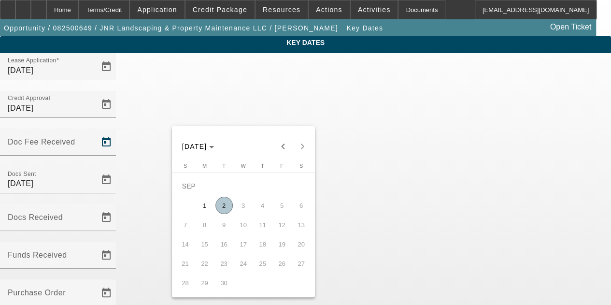
click at [220, 203] on span "2" at bounding box center [224, 205] width 17 height 17
type input "9/2/2025"
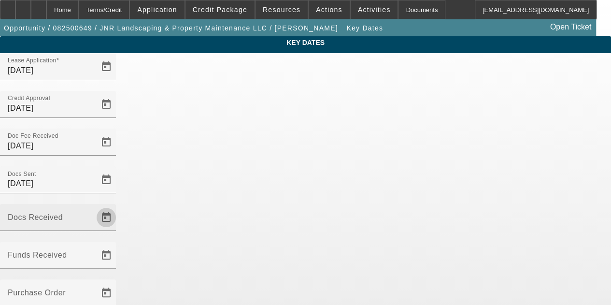
click at [118, 206] on span "Open calendar" at bounding box center [106, 217] width 23 height 23
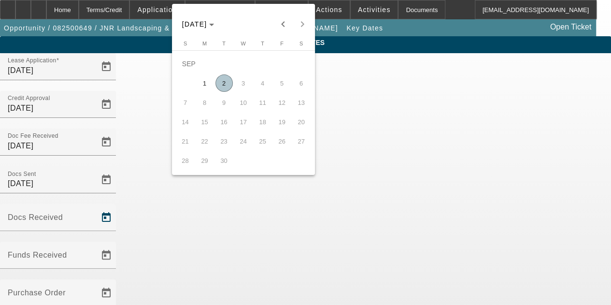
click at [221, 86] on span "2" at bounding box center [224, 82] width 17 height 17
type input "9/2/2025"
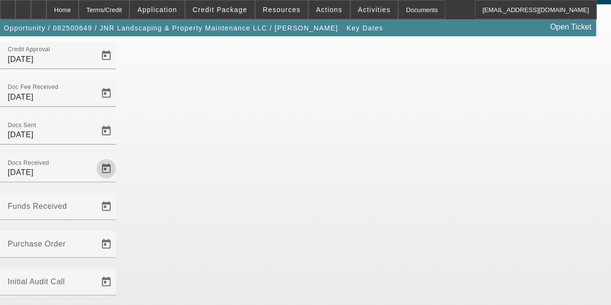
scroll to position [63, 0]
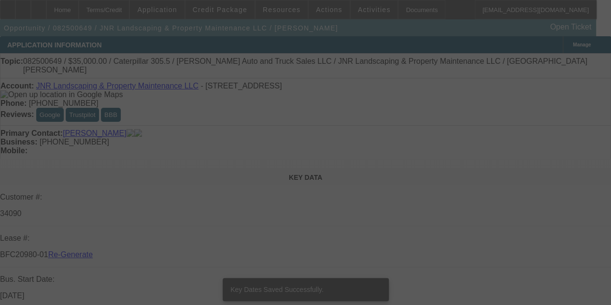
select select "3"
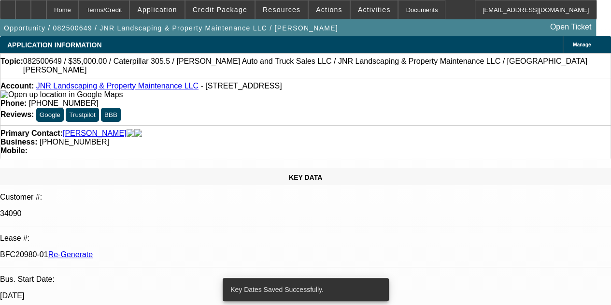
select select "0"
select select "6"
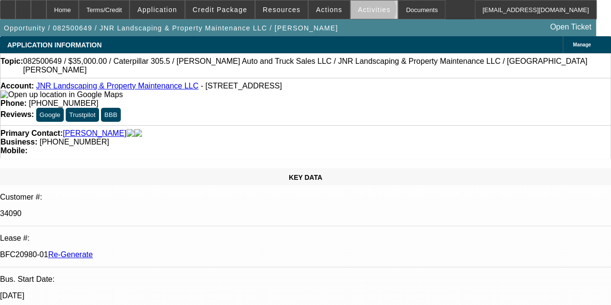
click at [360, 11] on span "Activities" at bounding box center [374, 10] width 33 height 8
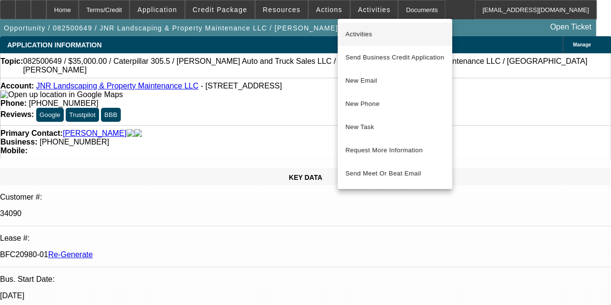
click at [357, 30] on span "Activities" at bounding box center [395, 35] width 99 height 12
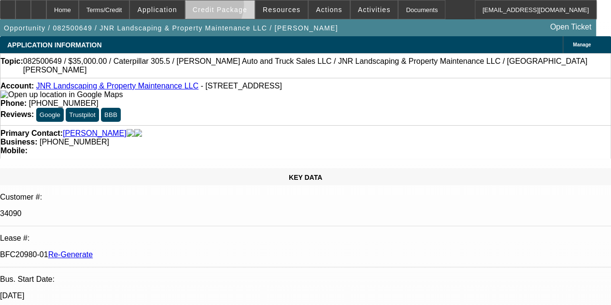
click at [218, 7] on span "Credit Package" at bounding box center [220, 10] width 55 height 8
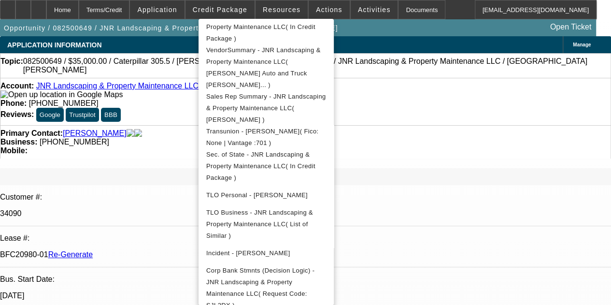
scroll to position [253, 0]
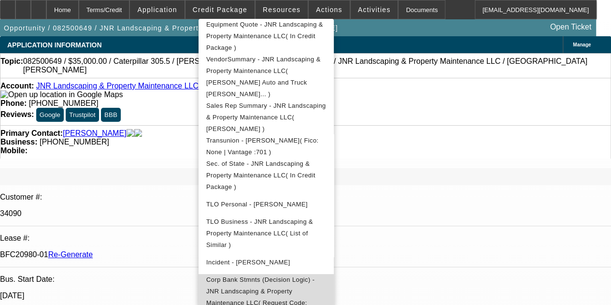
click at [252, 274] on span "Corp Bank Stmnts (Decision Logic) - JNR Landscaping & Property Maintenance LLC(…" at bounding box center [266, 297] width 120 height 46
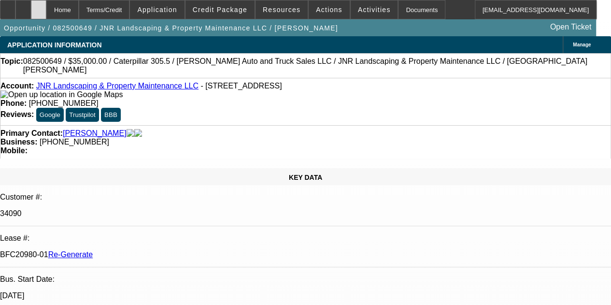
click at [46, 6] on div at bounding box center [38, 9] width 15 height 19
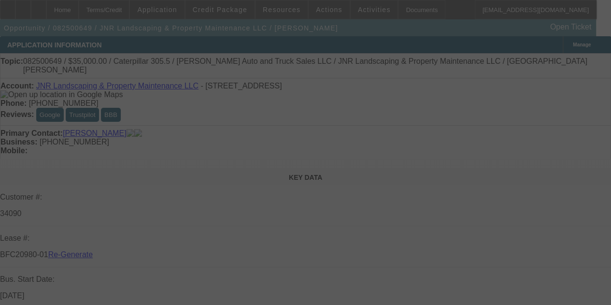
select select "3"
select select "0"
select select "6"
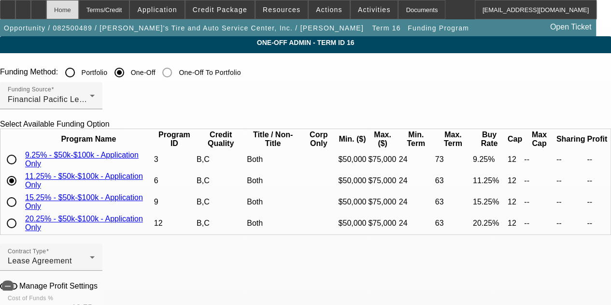
click at [79, 10] on div "Home" at bounding box center [62, 9] width 32 height 19
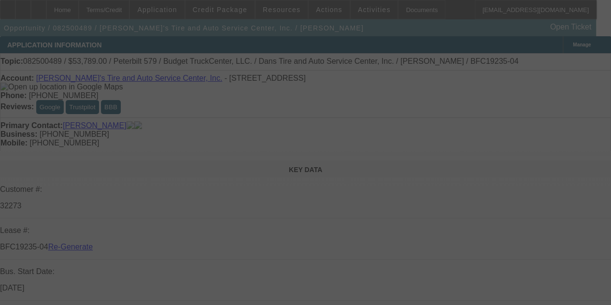
select select "4"
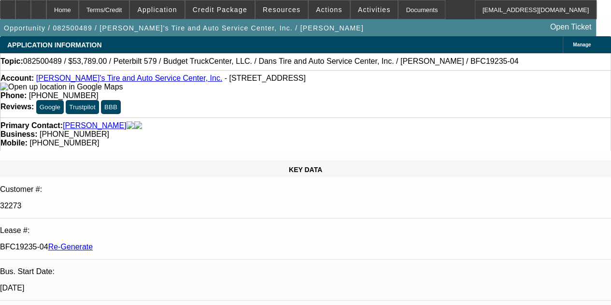
select select "0"
select select "3"
select select "0.1"
select select "4"
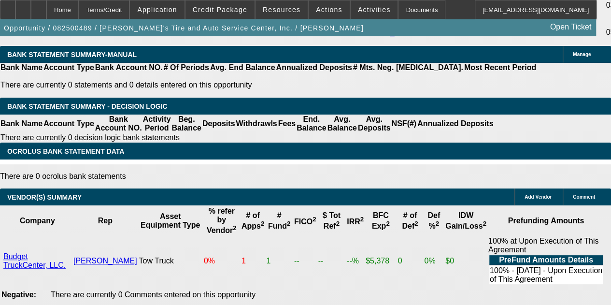
scroll to position [2052, 0]
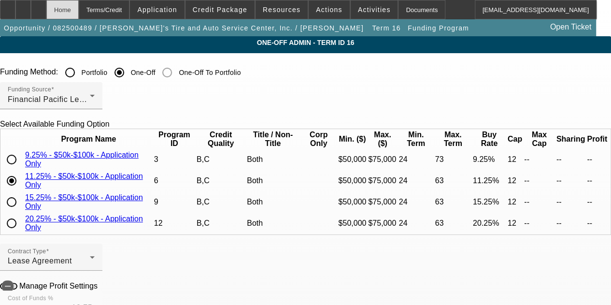
click at [79, 15] on div "Home" at bounding box center [62, 9] width 32 height 19
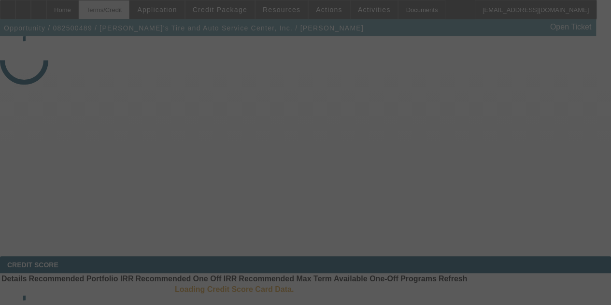
select select "4"
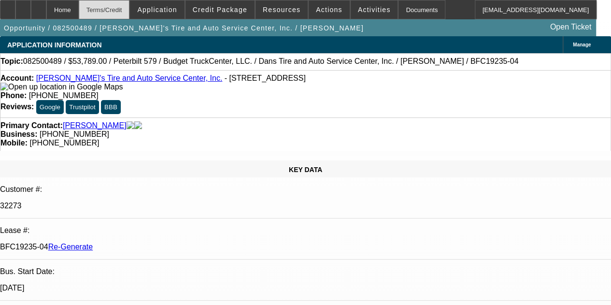
select select "0"
select select "3"
select select "0.1"
select select "4"
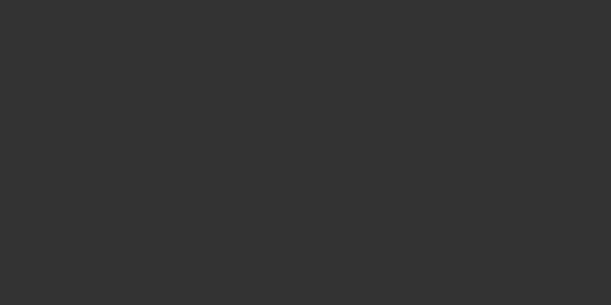
select select "4"
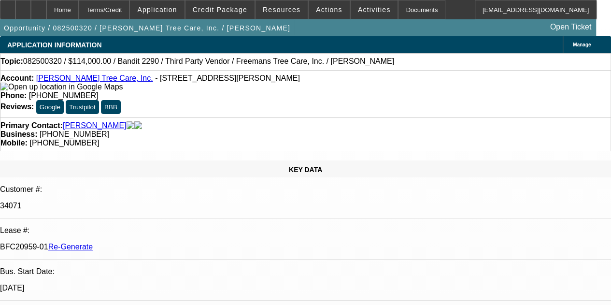
select select "0"
select select "6"
click at [407, 5] on div "Documents" at bounding box center [421, 9] width 47 height 19
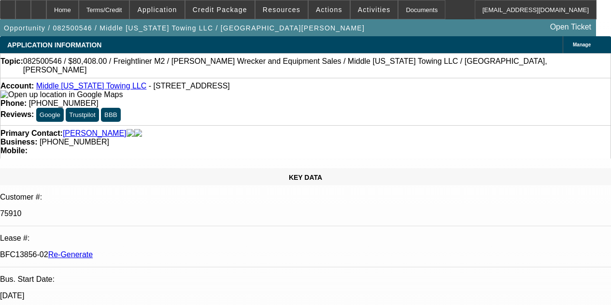
select select "4"
select select "0"
select select "2"
select select "0"
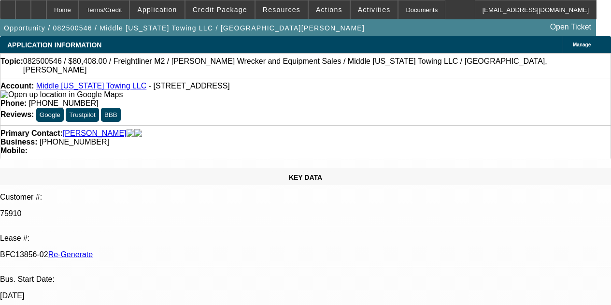
select select "6"
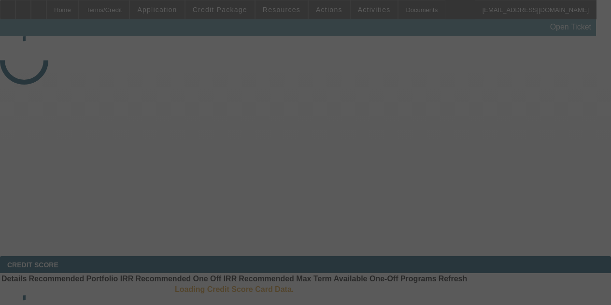
select select "3"
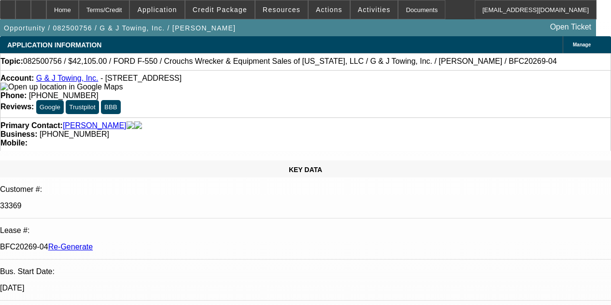
select select "0"
select select "3"
select select "0"
select select "6"
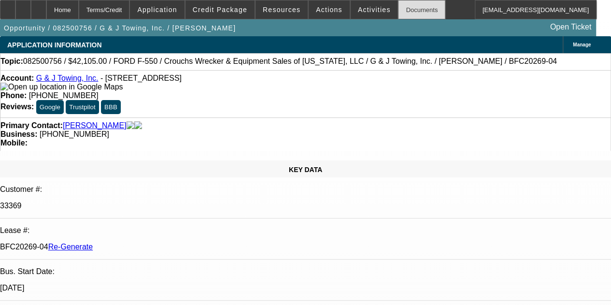
click at [398, 3] on div "Documents" at bounding box center [421, 9] width 47 height 19
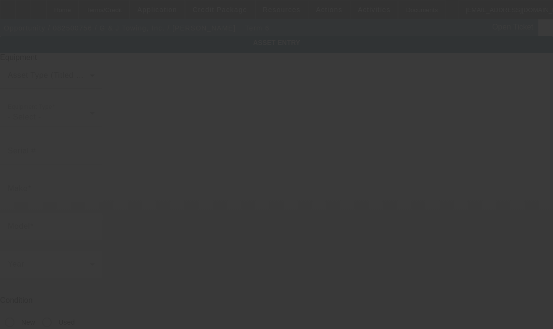
type input "[US_VEHICLE_IDENTIFICATION_NUMBER]"
type input "Ford"
type input "F-550"
radio input "true"
type input "[STREET_ADDRESS]"
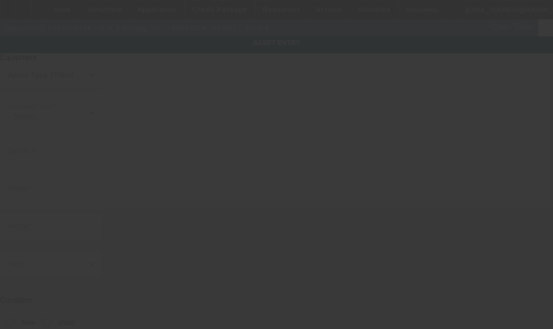
type input "[GEOGRAPHIC_DATA]"
type input "32935"
type input "Brevard"
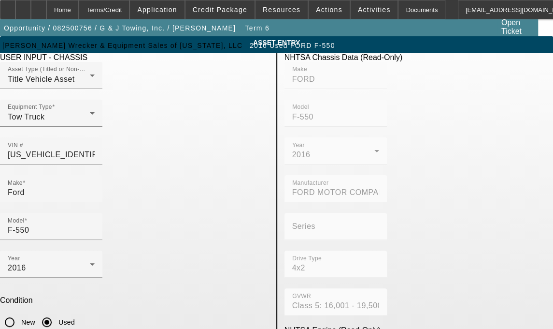
type textarea "with"
click at [79, 180] on div "Make Ford" at bounding box center [51, 188] width 87 height 27
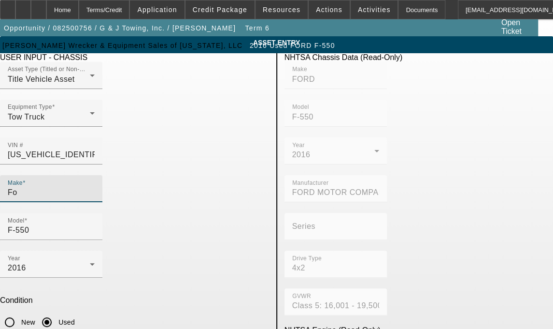
type input "F"
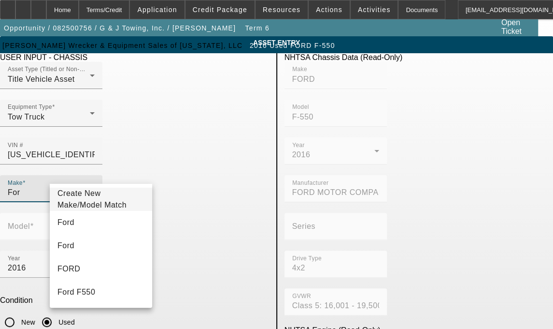
type input "Ford"
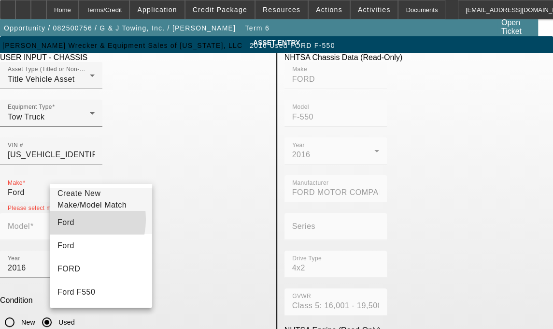
click at [70, 224] on mat-option "Ford" at bounding box center [101, 222] width 102 height 23
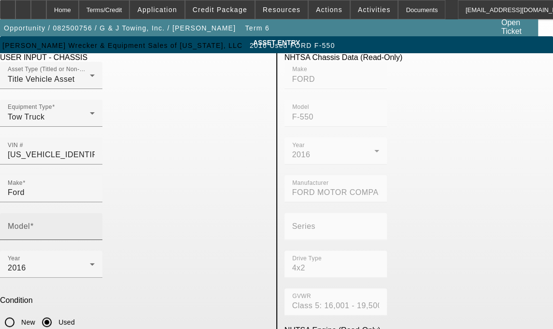
click at [30, 222] on mat-label "Model" at bounding box center [19, 226] width 22 height 8
click at [95, 224] on input "Model" at bounding box center [51, 230] width 87 height 12
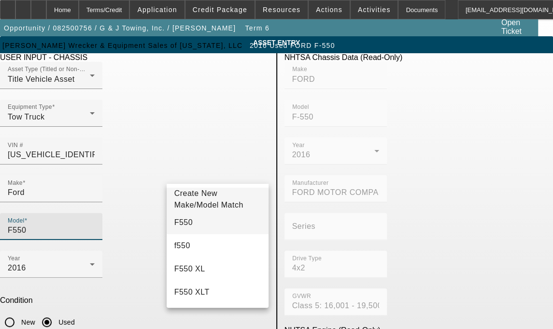
type input "F550"
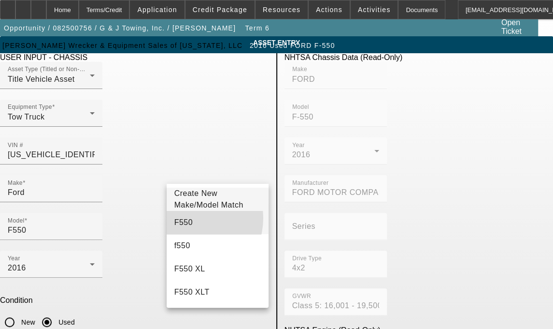
click at [188, 223] on span "F550" at bounding box center [184, 223] width 18 height 12
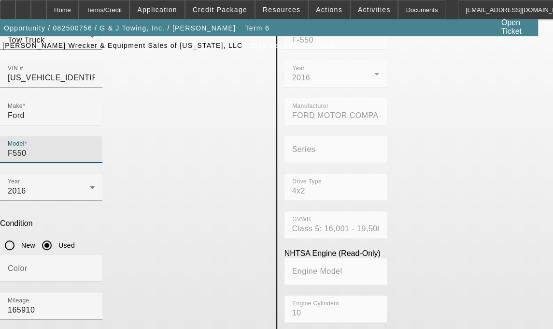
scroll to position [94, 0]
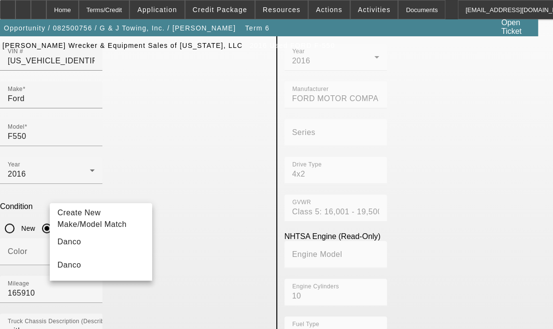
type input "Danco"
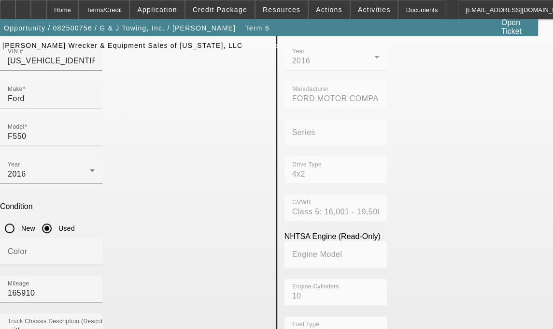
scroll to position [265, 0]
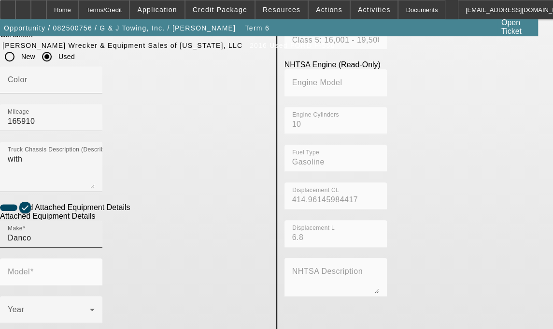
drag, startPoint x: 102, startPoint y: 116, endPoint x: 98, endPoint y: 121, distance: 7.0
click at [95, 220] on div "Make Danco" at bounding box center [51, 233] width 87 height 27
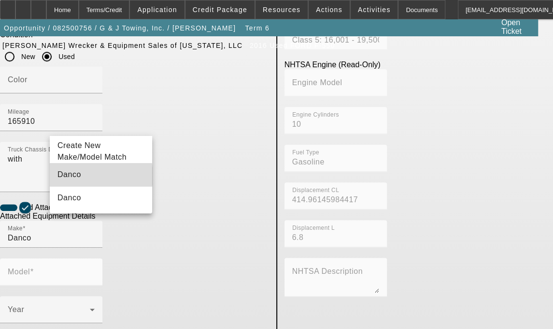
click at [78, 181] on mat-option "Danco" at bounding box center [101, 174] width 102 height 23
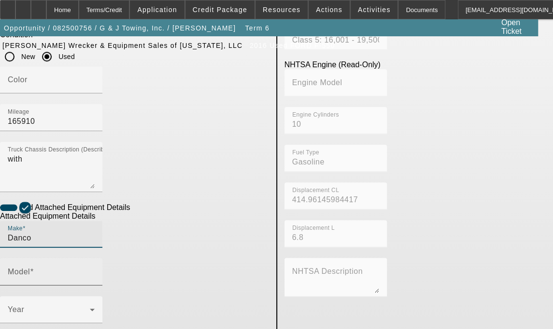
click at [95, 270] on input "Model" at bounding box center [51, 276] width 87 height 12
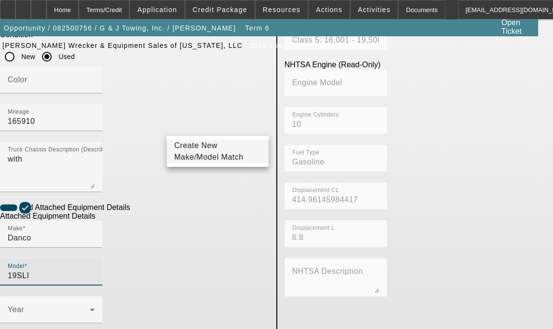
type input "19SLI"
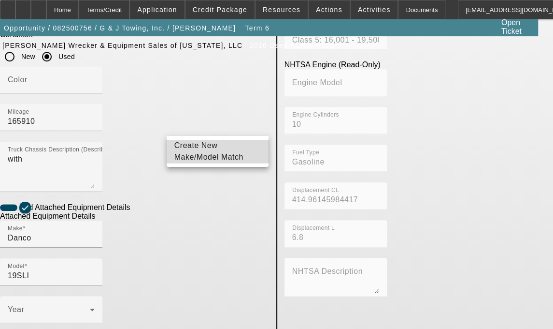
click at [195, 153] on span "Create New Make/Model Match" at bounding box center [218, 151] width 87 height 23
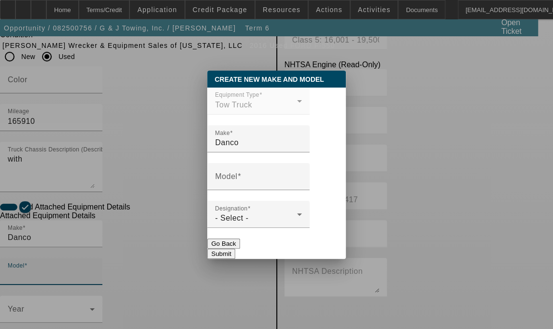
scroll to position [0, 0]
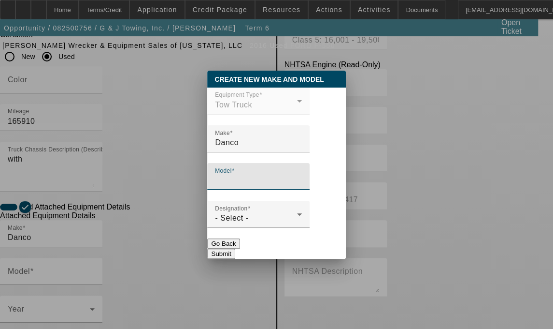
click at [244, 184] on input "Model" at bounding box center [258, 181] width 87 height 12
type input "19SLI"
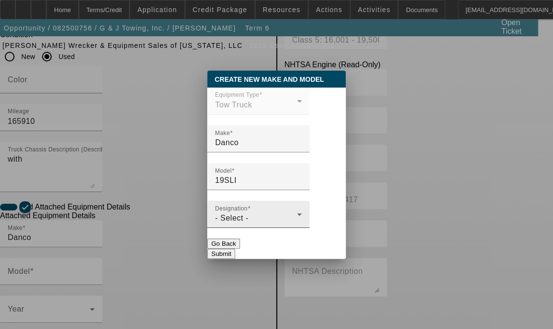
click at [245, 211] on mat-label "Designation" at bounding box center [231, 207] width 33 height 6
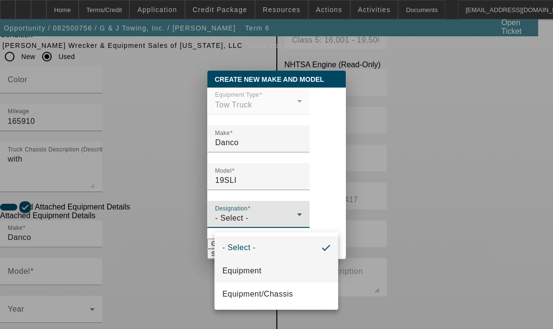
click at [249, 269] on span "Equipment" at bounding box center [241, 271] width 39 height 12
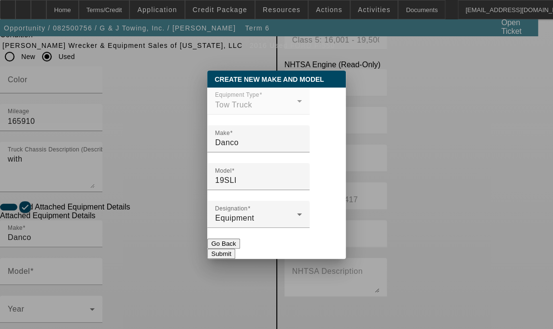
click at [235, 254] on button "Submit" at bounding box center [221, 253] width 28 height 10
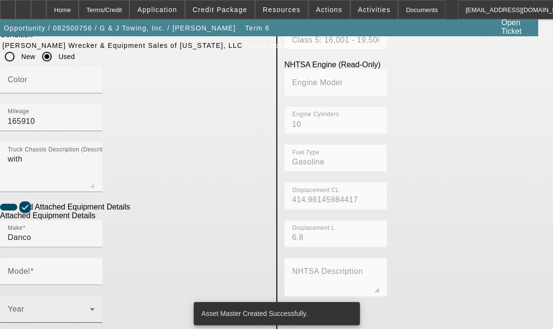
type input "19SLI"
click at [95, 308] on icon at bounding box center [92, 309] width 5 height 2
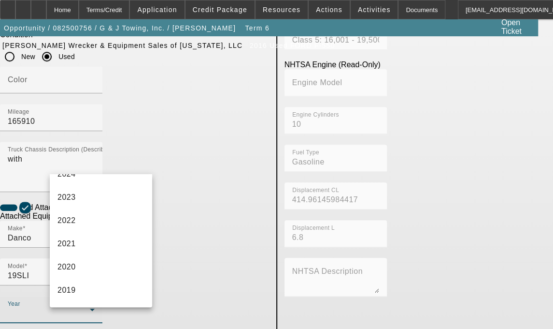
scroll to position [225, 0]
click at [75, 239] on span "2016" at bounding box center [67, 243] width 18 height 12
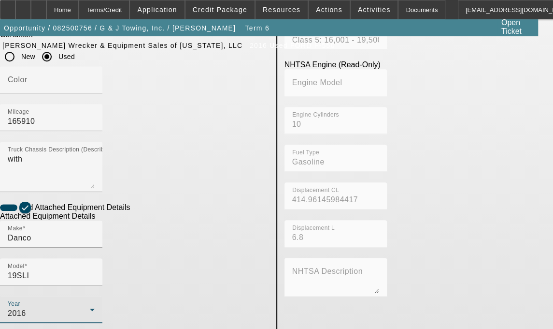
radio input "true"
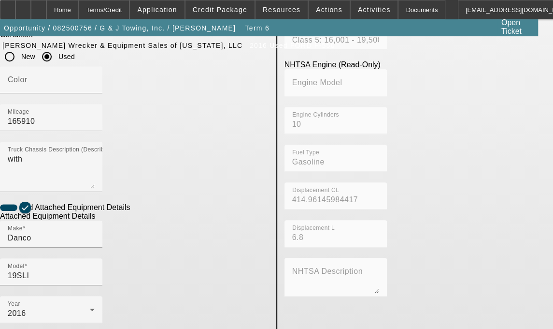
type input "BK3193-15090LI"
type textarea "includes all accessories, attachments and options"
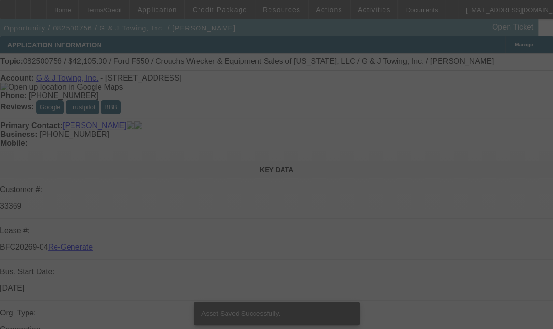
select select "3"
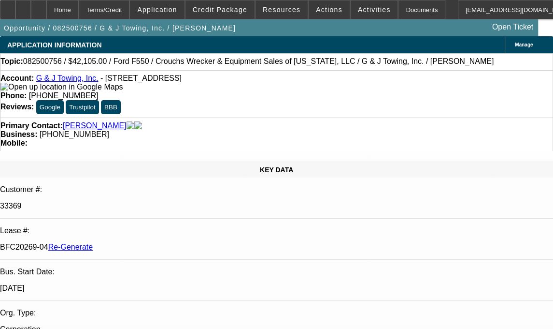
select select "0"
select select "3"
select select "0"
select select "6"
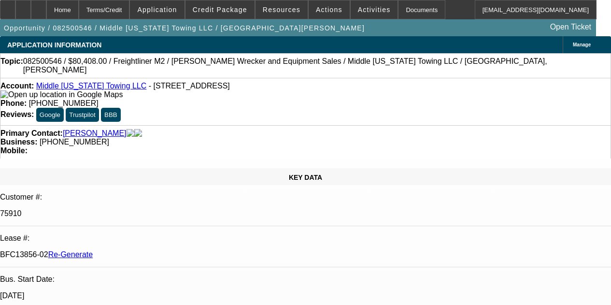
select select "4"
select select "0"
select select "2"
select select "0"
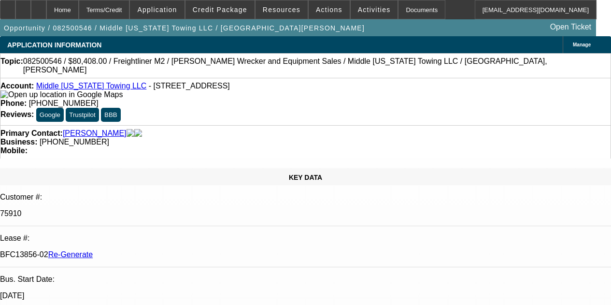
select select "6"
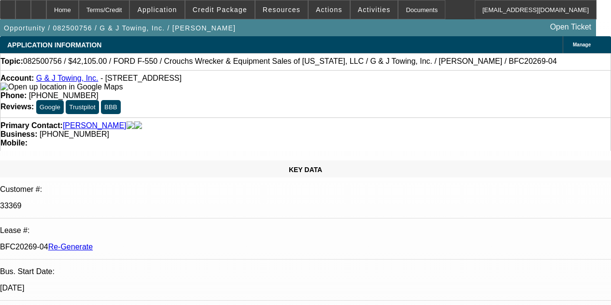
select select "3"
select select "0"
select select "3"
select select "0"
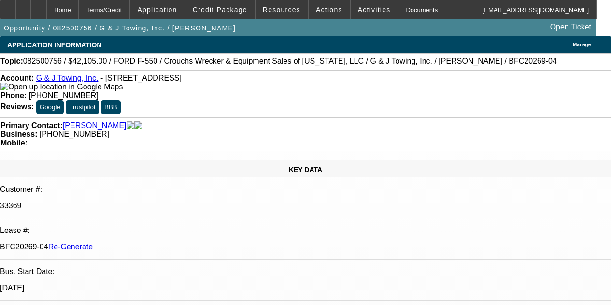
select select "6"
click at [398, 11] on div "Documents" at bounding box center [421, 9] width 47 height 19
click at [398, 9] on div "Documents" at bounding box center [421, 9] width 47 height 19
click at [358, 7] on span "Activities" at bounding box center [374, 10] width 33 height 8
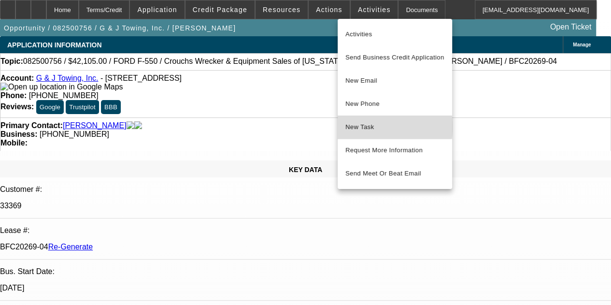
click at [358, 127] on span "New Task" at bounding box center [395, 127] width 99 height 12
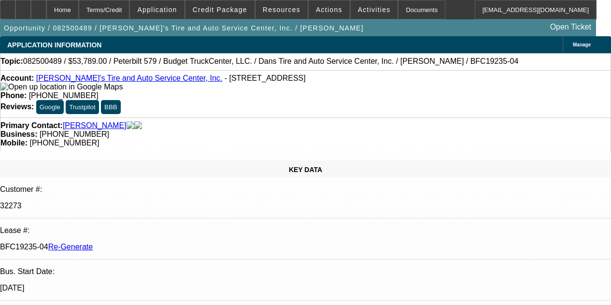
select select "4"
select select "0"
select select "3"
select select "0.1"
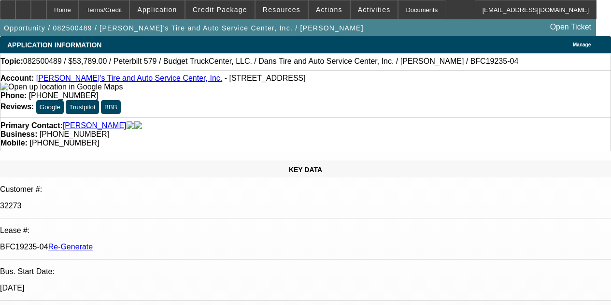
select select "4"
click at [358, 8] on span "Activities" at bounding box center [374, 10] width 33 height 8
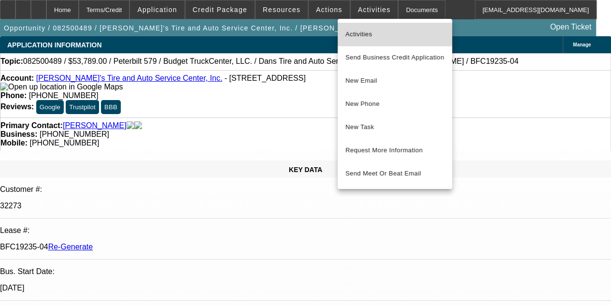
click at [358, 34] on span "Activities" at bounding box center [395, 35] width 99 height 12
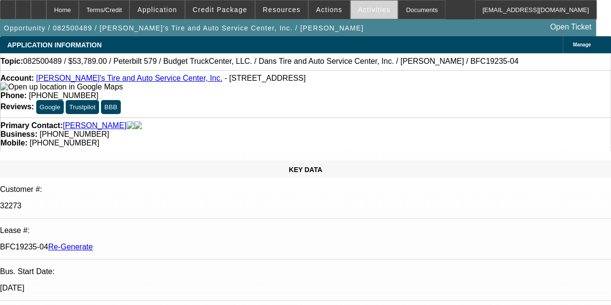
click at [358, 12] on span "Activities" at bounding box center [374, 10] width 33 height 8
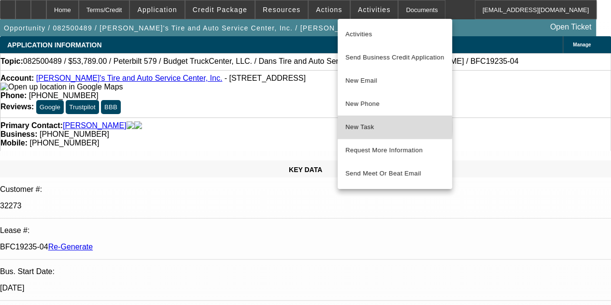
click at [354, 126] on span "New Task" at bounding box center [395, 127] width 99 height 12
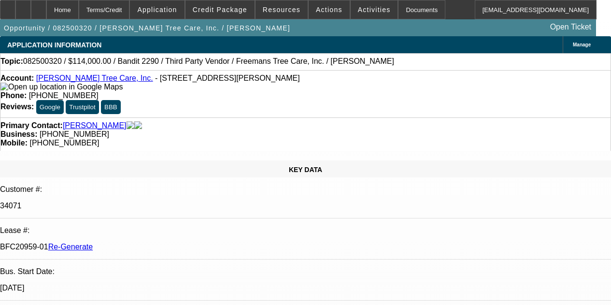
select select "4"
select select "0"
select select "6"
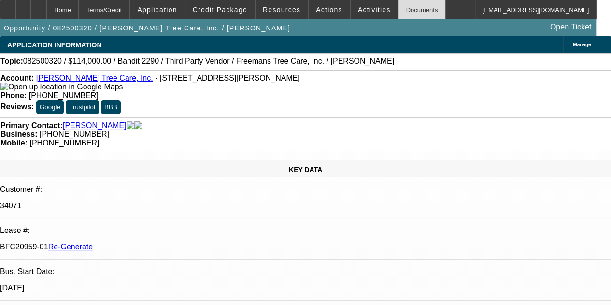
click at [398, 6] on div "Documents" at bounding box center [421, 9] width 47 height 19
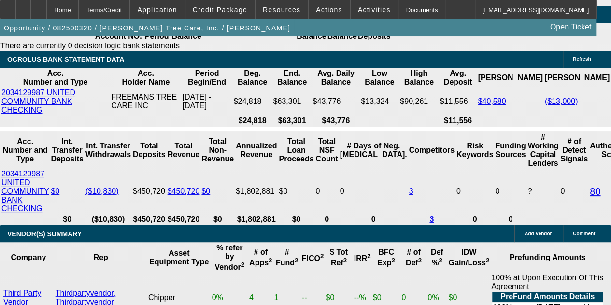
scroll to position [1926, 0]
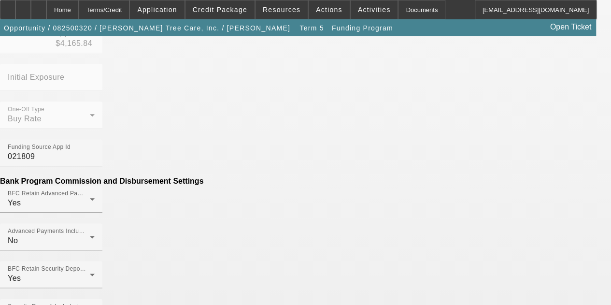
scroll to position [467, 0]
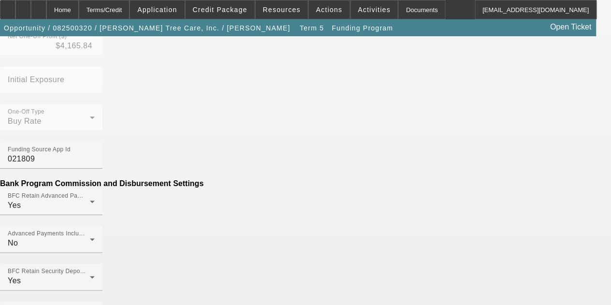
drag, startPoint x: 459, startPoint y: 97, endPoint x: 499, endPoint y: 164, distance: 78.7
click at [483, 137] on div "Contract Type Equipment Finance Agreement Manage Profit Settings Cost of Funds …" at bounding box center [305, 288] width 611 height 1066
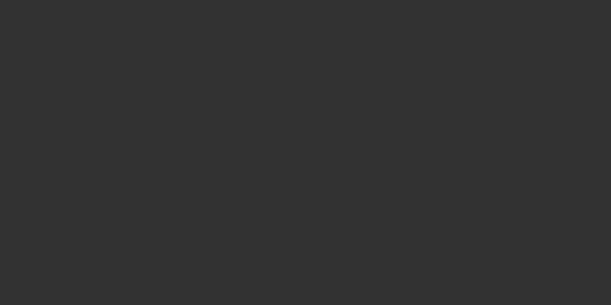
click at [516, 104] on div at bounding box center [305, 152] width 611 height 305
select select "3"
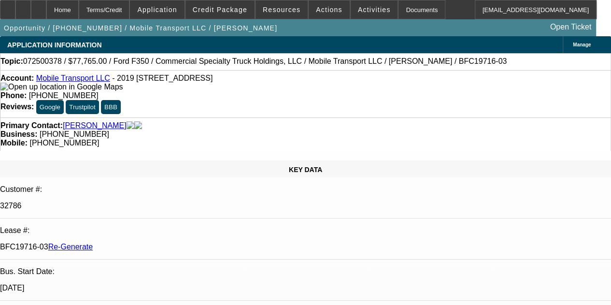
select select "0"
select select "2"
select select "0"
select select "6"
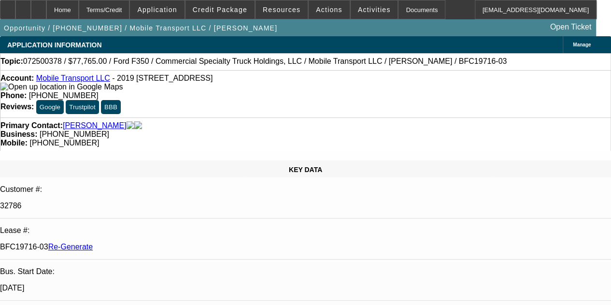
drag, startPoint x: 522, startPoint y: 177, endPoint x: 573, endPoint y: 258, distance: 95.5
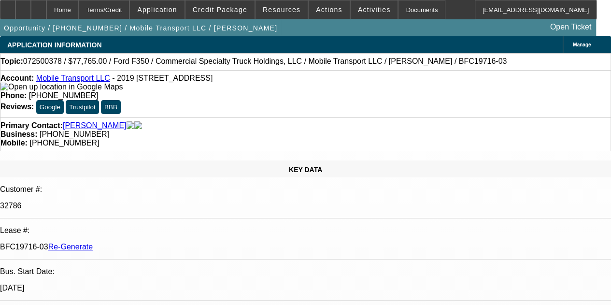
scroll to position [451, 0]
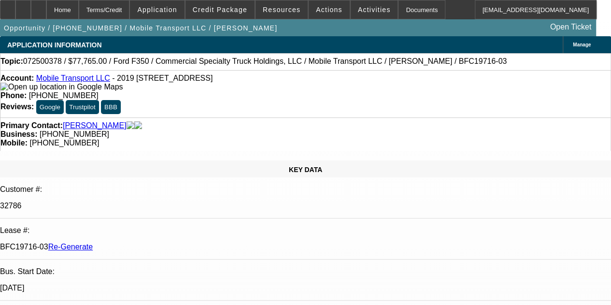
drag, startPoint x: 588, startPoint y: 82, endPoint x: 509, endPoint y: 157, distance: 108.4
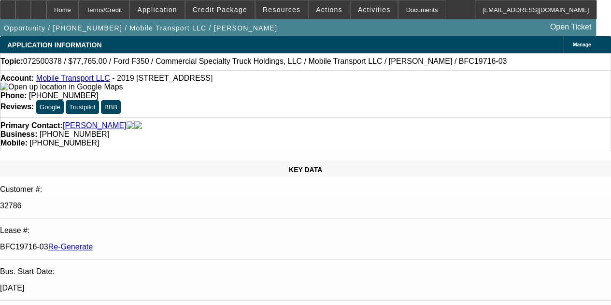
drag, startPoint x: 509, startPoint y: 157, endPoint x: 508, endPoint y: 179, distance: 22.8
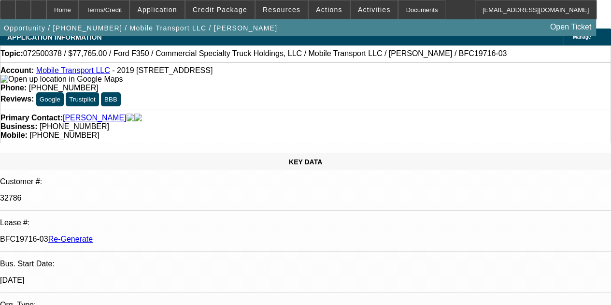
scroll to position [0, 0]
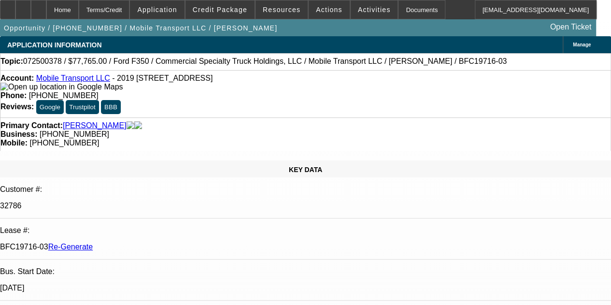
scroll to position [0, 0]
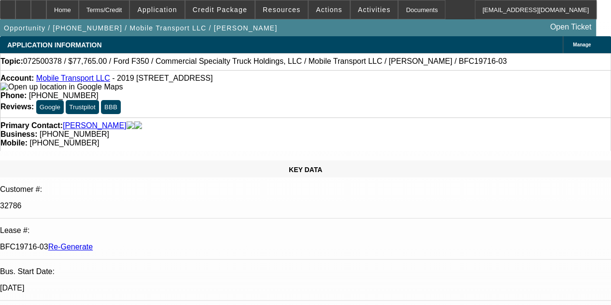
drag, startPoint x: 493, startPoint y: 140, endPoint x: 488, endPoint y: 148, distance: 9.5
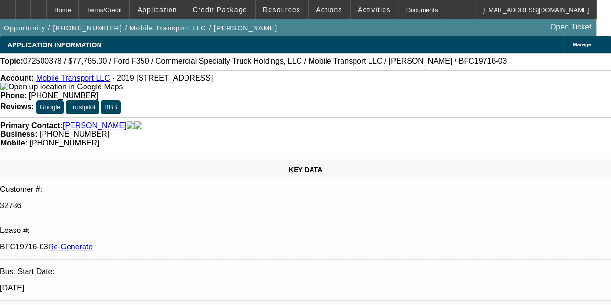
scroll to position [26, 0]
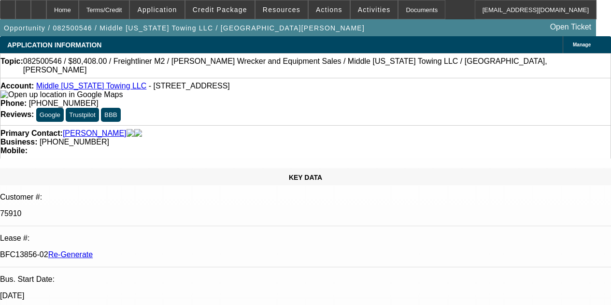
select select "4"
select select "0"
select select "2"
select select "0"
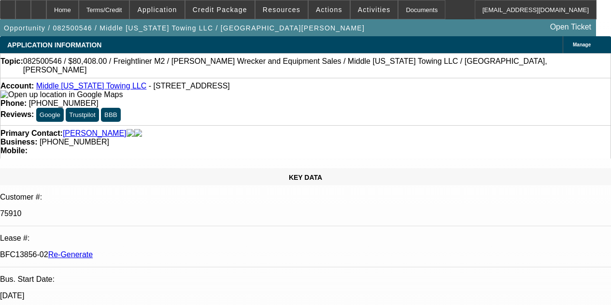
select select "6"
click at [270, 4] on span at bounding box center [282, 9] width 52 height 23
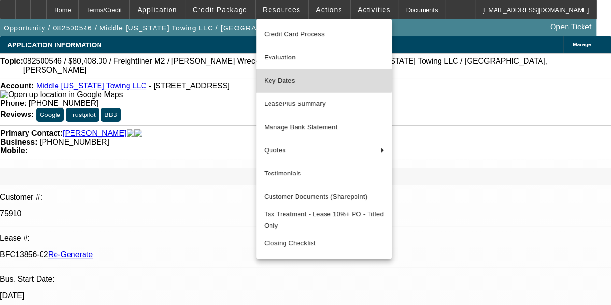
click at [281, 76] on span "Key Dates" at bounding box center [324, 81] width 120 height 12
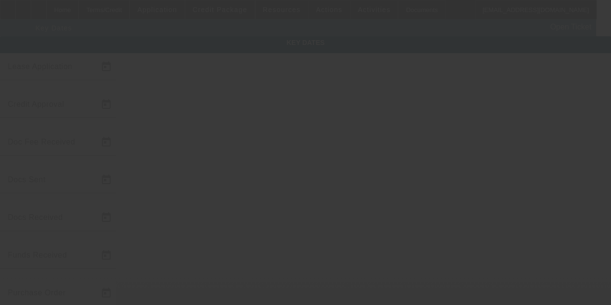
type input "8/20/2025"
type input "[DATE]"
type input "8/29/2025"
type input "[DATE]"
type input "8/27/2025"
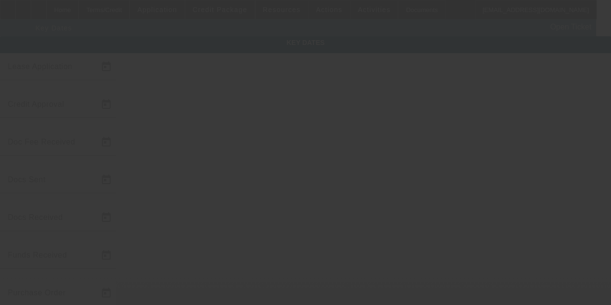
type input "8/29/2025"
type input "[DATE]"
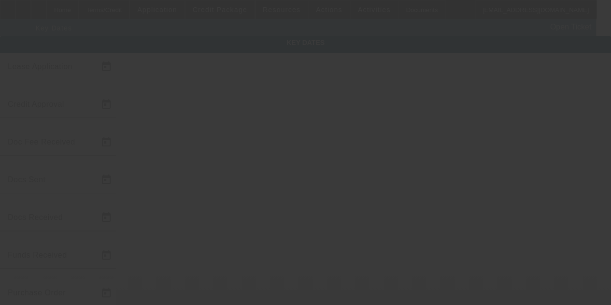
type input "[DATE]"
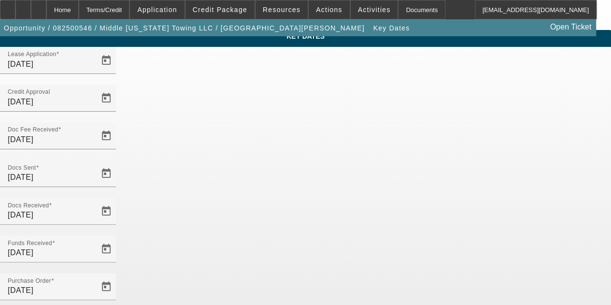
scroll to position [5, 0]
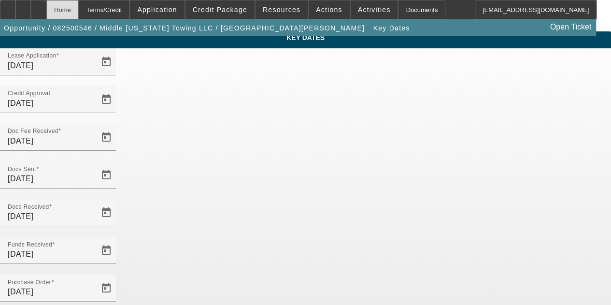
click at [79, 11] on div "Home" at bounding box center [62, 9] width 32 height 19
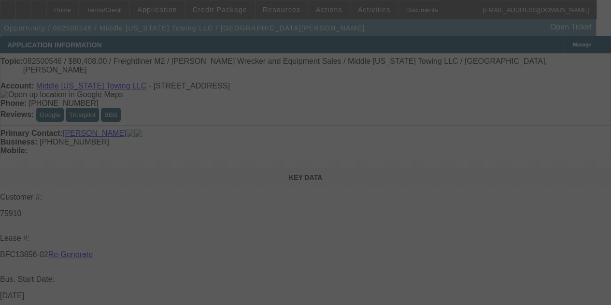
select select "4"
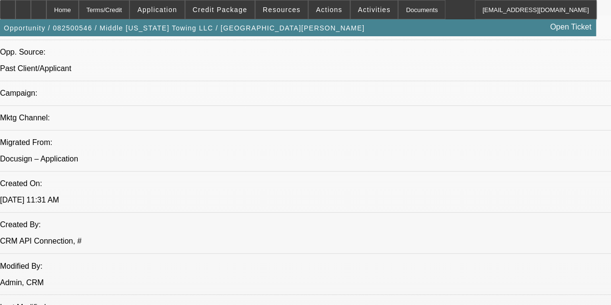
select select "0"
select select "2"
select select "0"
select select "6"
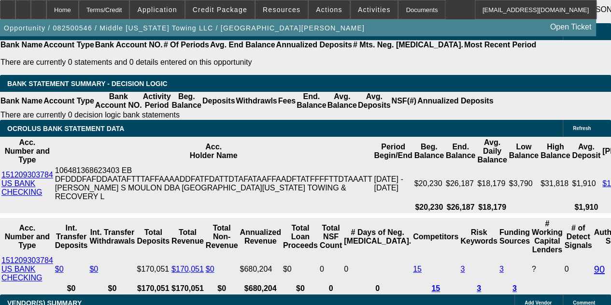
scroll to position [1938, 0]
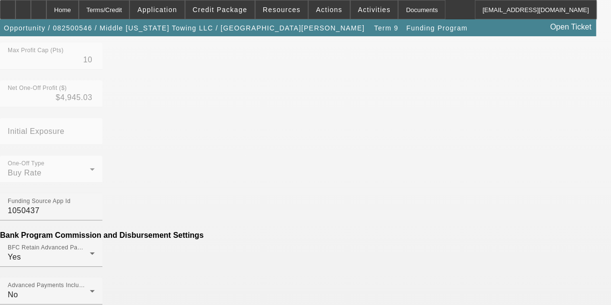
scroll to position [375, 0]
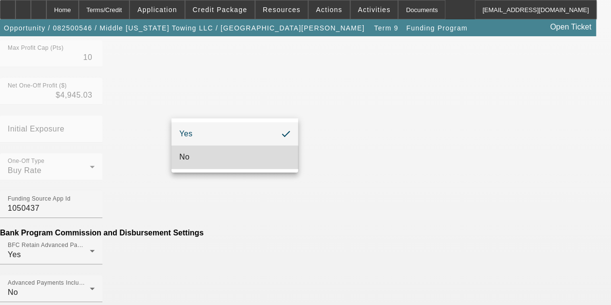
click at [209, 159] on mat-option "No" at bounding box center [235, 157] width 127 height 23
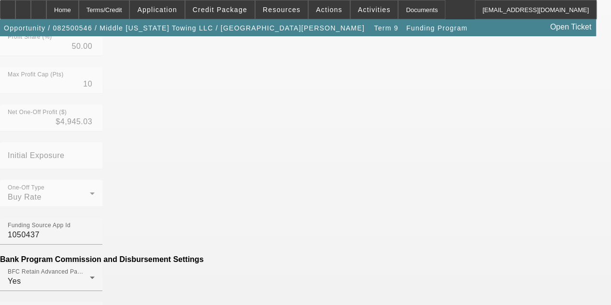
scroll to position [362, 0]
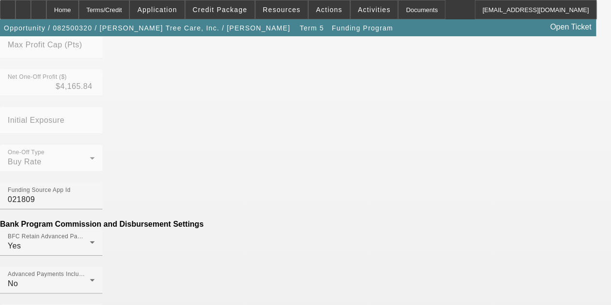
scroll to position [417, 0]
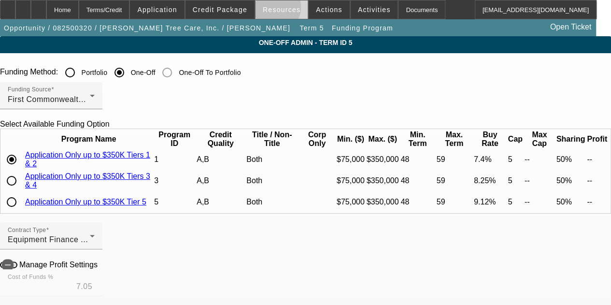
click at [274, 8] on span "Resources" at bounding box center [282, 10] width 38 height 8
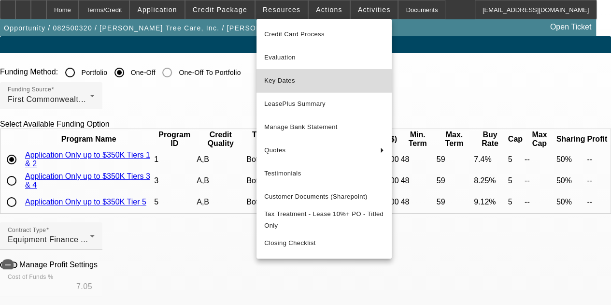
click at [272, 82] on span "Key Dates" at bounding box center [324, 81] width 120 height 12
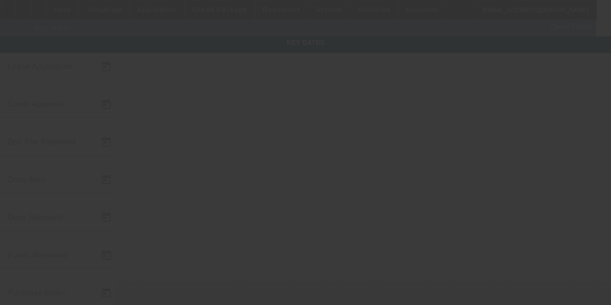
type input "8/13/2025"
type input "8/14/2025"
type input "8/22/2025"
type input "8/25/2025"
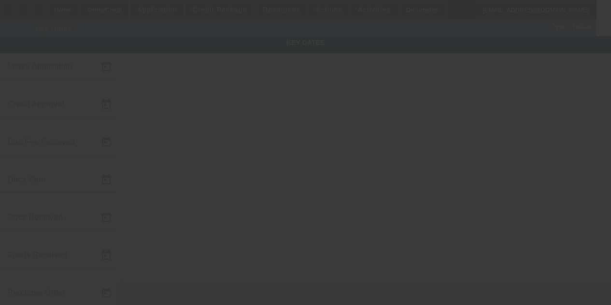
type input "8/26/2025"
type input "8/28/2025"
type input "9/1/2025"
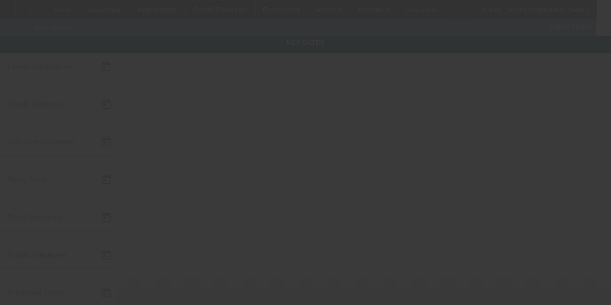
type input "10/1/2025"
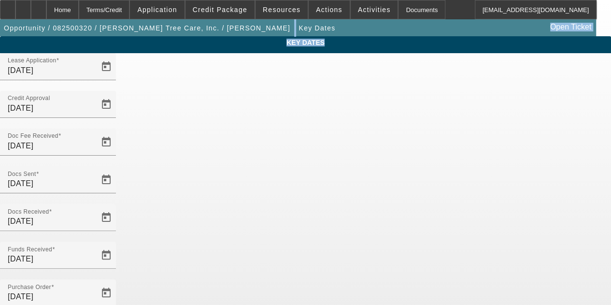
drag, startPoint x: 588, startPoint y: 50, endPoint x: 617, endPoint y: 47, distance: 29.1
click at [611, 47] on html "Home Terms/Credit Application Credit Package Resources Actions Activities Docum…" at bounding box center [305, 152] width 611 height 305
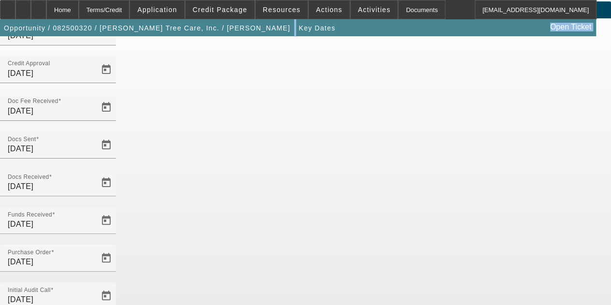
scroll to position [63, 0]
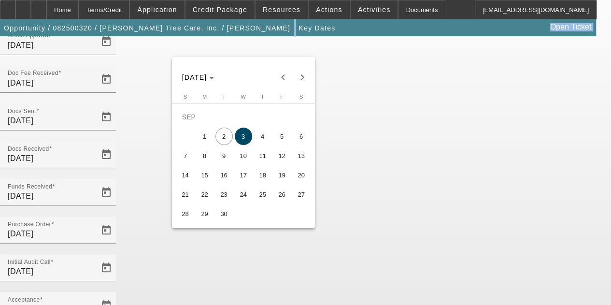
click at [260, 139] on span "4" at bounding box center [262, 136] width 17 height 17
type input "9/4/2025"
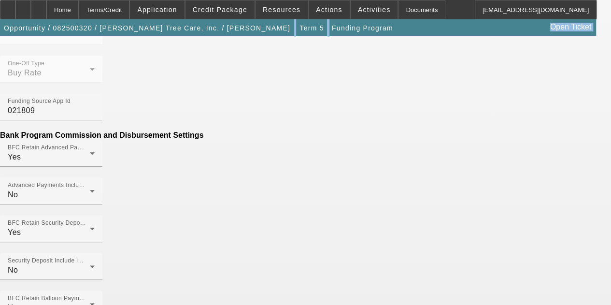
scroll to position [450, 0]
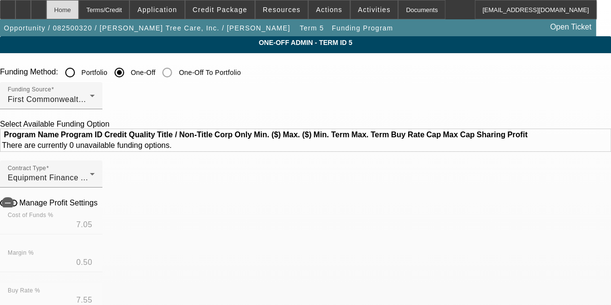
click at [79, 9] on div "Home" at bounding box center [62, 9] width 32 height 19
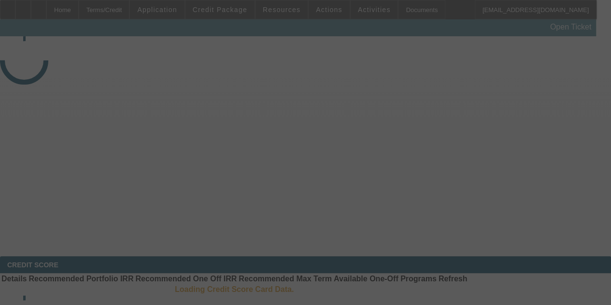
select select "4"
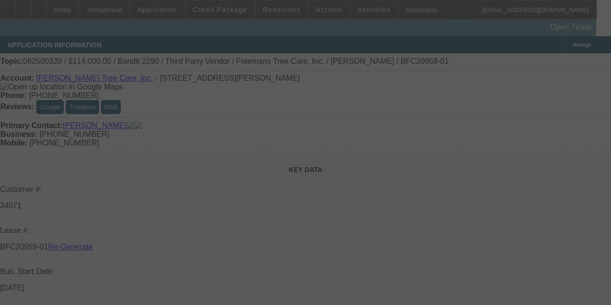
click at [389, 10] on div at bounding box center [305, 152] width 611 height 305
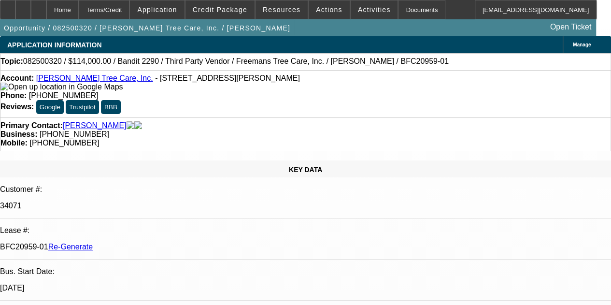
select select "0"
select select "6"
click at [398, 11] on div "Documents" at bounding box center [421, 9] width 47 height 19
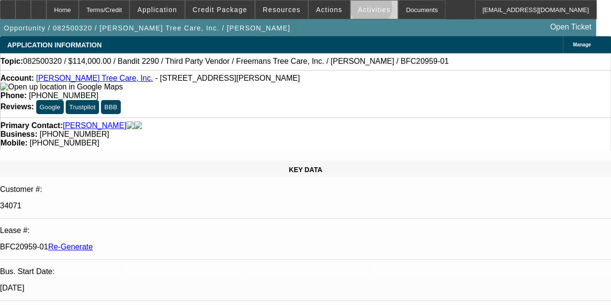
click at [358, 9] on span "Activities" at bounding box center [374, 10] width 33 height 8
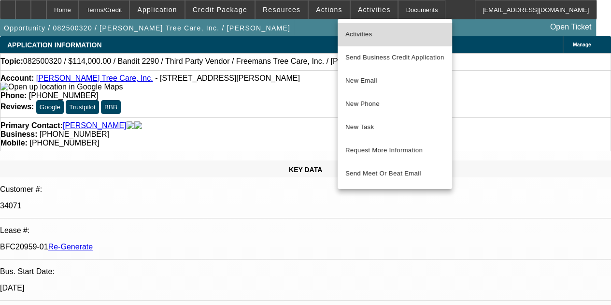
click at [360, 31] on span "Activities" at bounding box center [395, 35] width 99 height 12
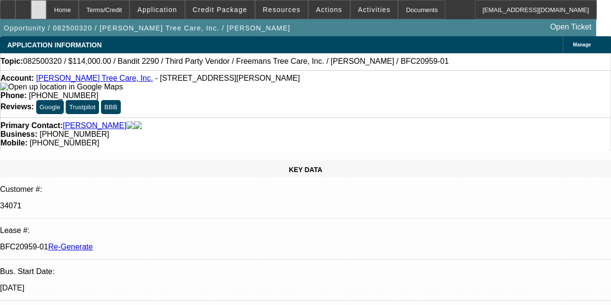
click at [39, 6] on icon at bounding box center [39, 6] width 0 height 0
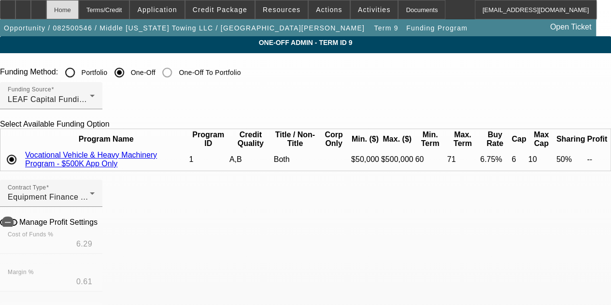
click at [79, 13] on div "Home" at bounding box center [62, 9] width 32 height 19
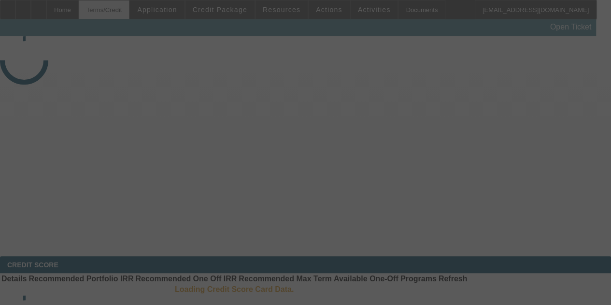
select select "4"
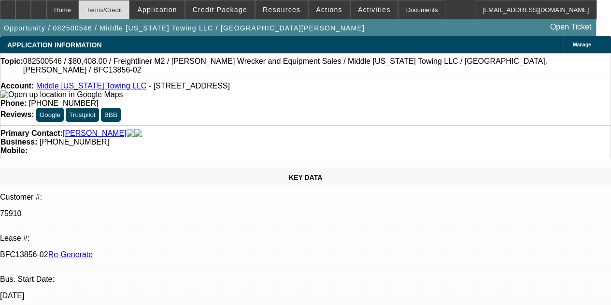
select select "0"
select select "2"
select select "0"
select select "6"
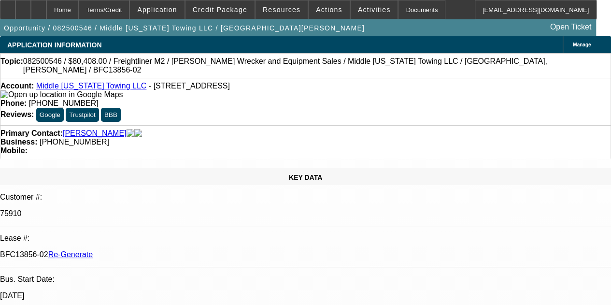
drag, startPoint x: 410, startPoint y: 188, endPoint x: 371, endPoint y: 270, distance: 90.8
click at [373, 30] on div "Opportunity / 082500546 / Middle Tennessee Towing LLC / Moulon, Evans Open Tick…" at bounding box center [298, 27] width 597 height 17
click at [401, 6] on div "Documents" at bounding box center [421, 9] width 47 height 19
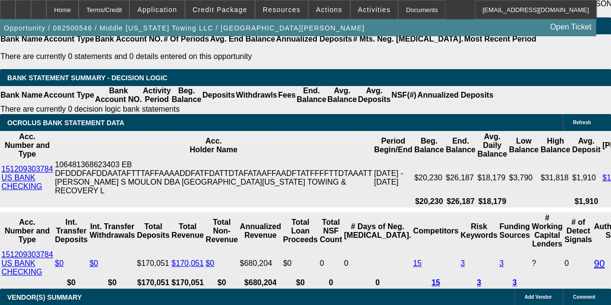
scroll to position [1959, 0]
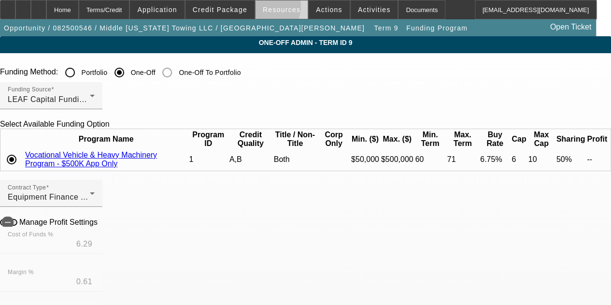
click at [270, 8] on span "Resources" at bounding box center [282, 10] width 38 height 8
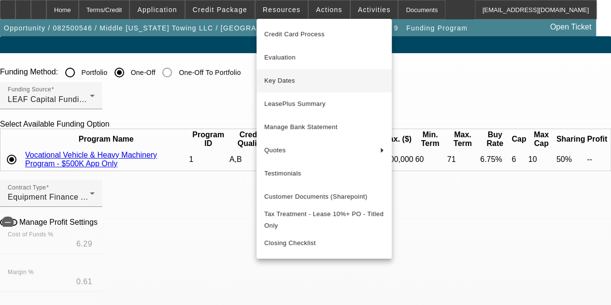
click at [286, 79] on span "Key Dates" at bounding box center [324, 81] width 120 height 12
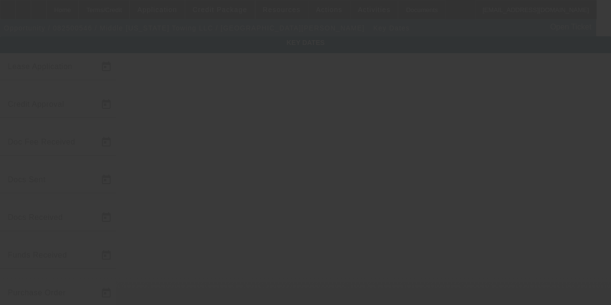
type input "8/20/2025"
type input "8/22/2025"
type input "8/29/2025"
type input "8/22/2025"
type input "8/27/2025"
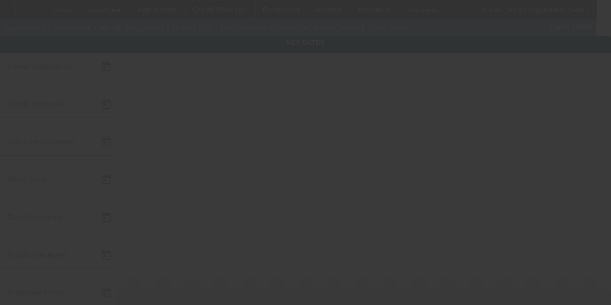
type input "8/29/2025"
type input "9/1/2025"
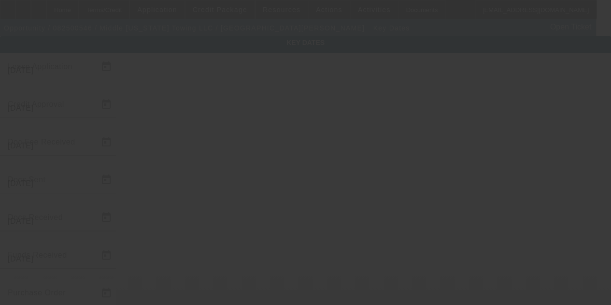
type input "10/1/2025"
type input "9/4/2025"
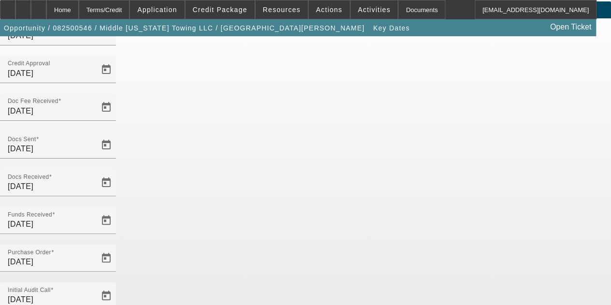
scroll to position [27, 0]
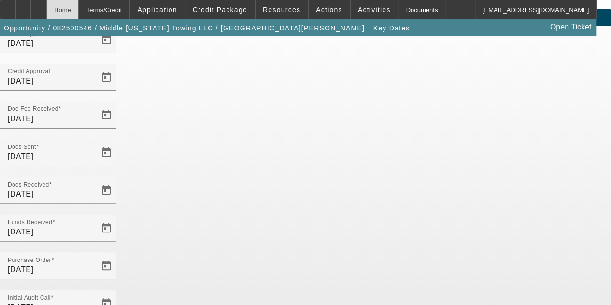
click at [79, 10] on div "Home" at bounding box center [62, 9] width 32 height 19
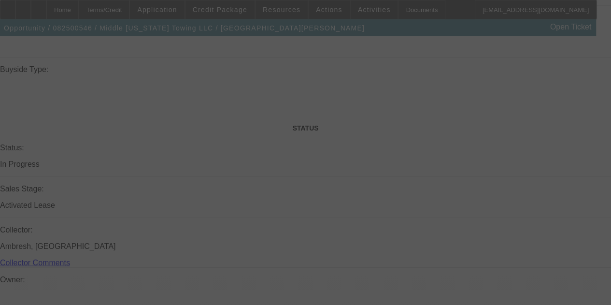
select select "4"
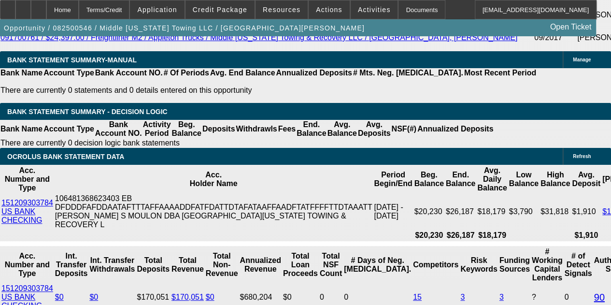
select select "0"
select select "2"
select select "0"
select select "6"
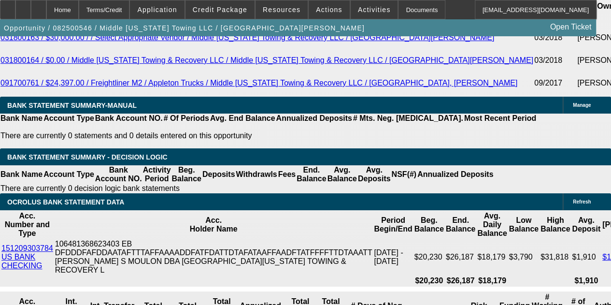
scroll to position [1873, 0]
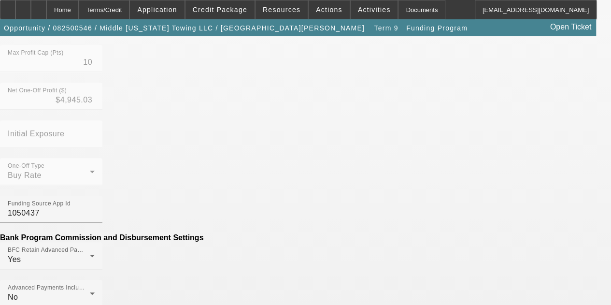
scroll to position [379, 0]
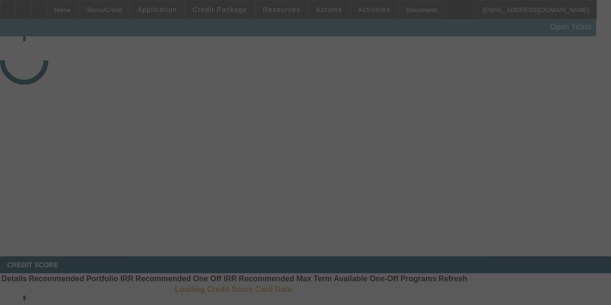
select select "4"
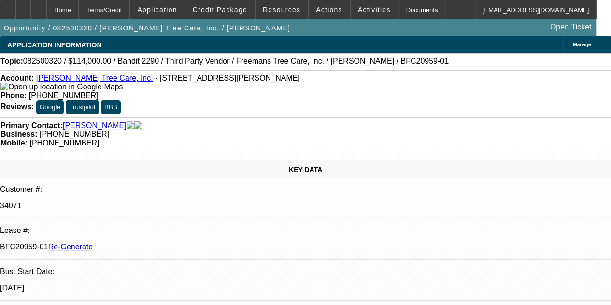
select select "0"
select select "6"
click at [358, 9] on span "Activities" at bounding box center [374, 10] width 33 height 8
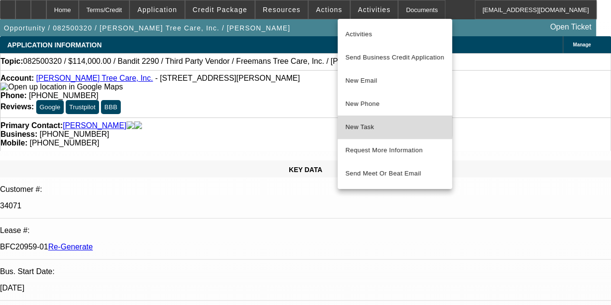
click at [356, 126] on span "New Task" at bounding box center [395, 127] width 99 height 12
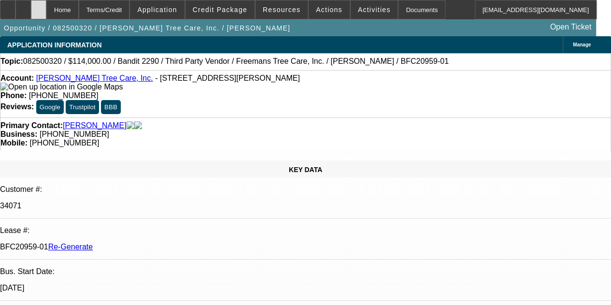
click at [39, 6] on icon at bounding box center [39, 6] width 0 height 0
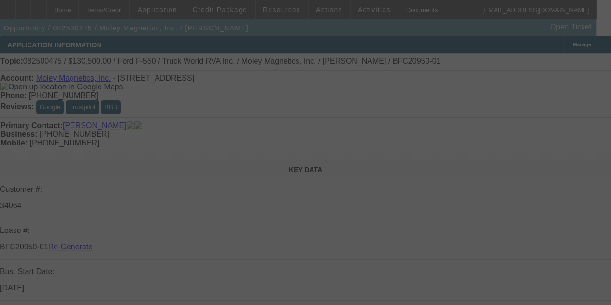
select select "4"
select select "0.1"
select select "0"
select select "6"
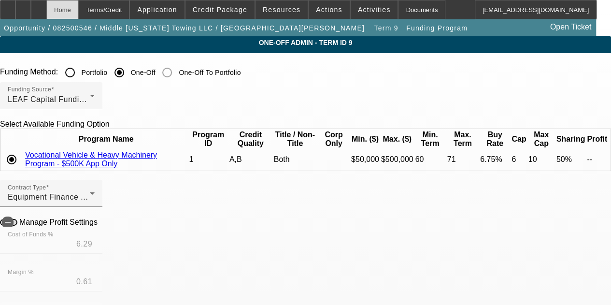
click at [79, 11] on div "Home" at bounding box center [62, 9] width 32 height 19
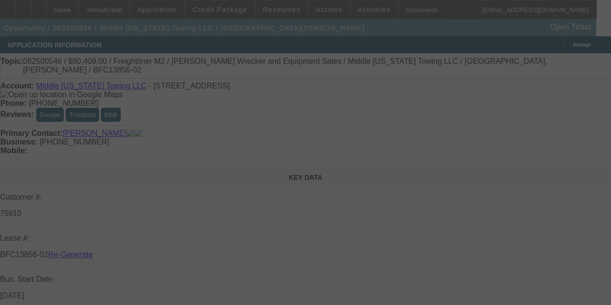
select select "4"
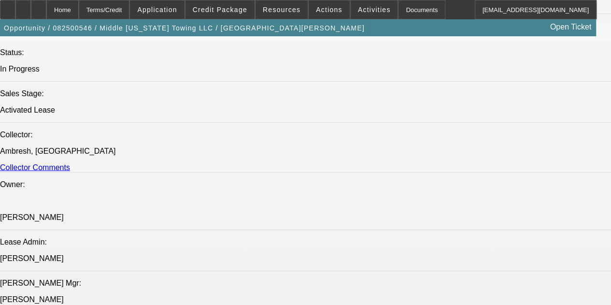
select select "0"
select select "2"
select select "0"
select select "6"
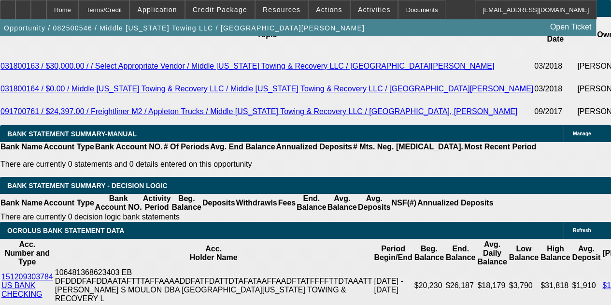
scroll to position [1851, 0]
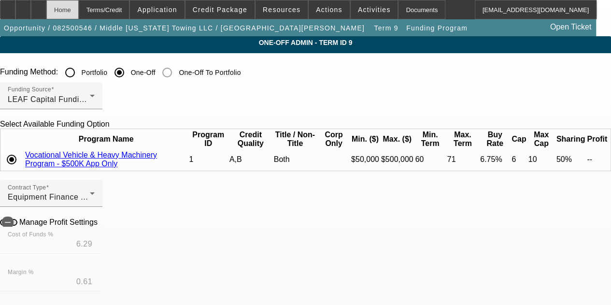
click at [79, 7] on div "Home" at bounding box center [62, 9] width 32 height 19
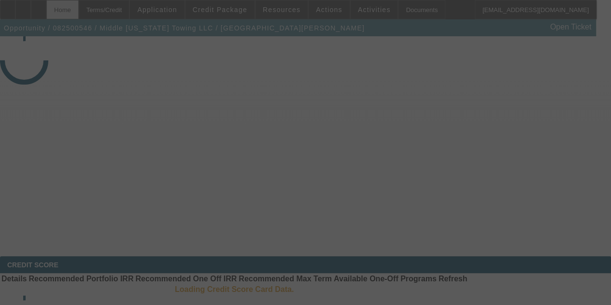
select select "4"
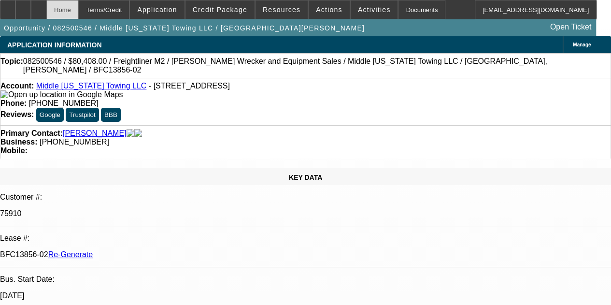
select select "0"
select select "2"
select select "0"
select select "6"
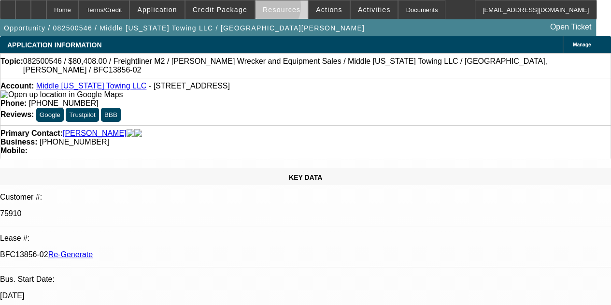
click at [269, 8] on span "Resources" at bounding box center [282, 10] width 38 height 8
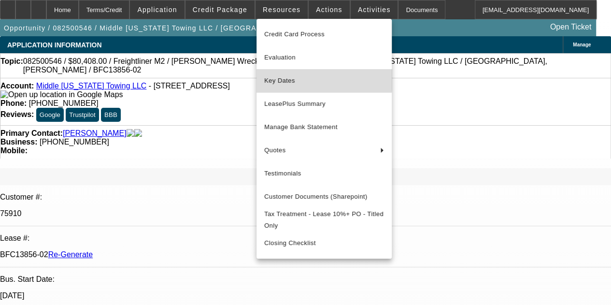
click at [282, 78] on span "Key Dates" at bounding box center [324, 81] width 120 height 12
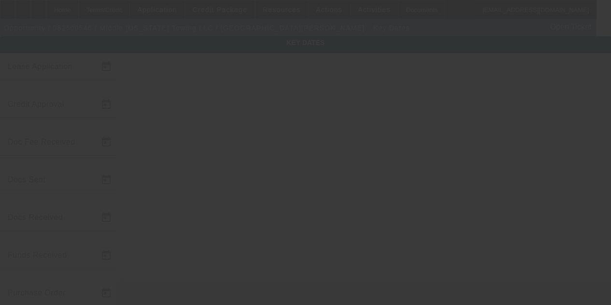
type input "8/20/2025"
type input "8/22/2025"
type input "8/29/2025"
type input "8/22/2025"
type input "8/27/2025"
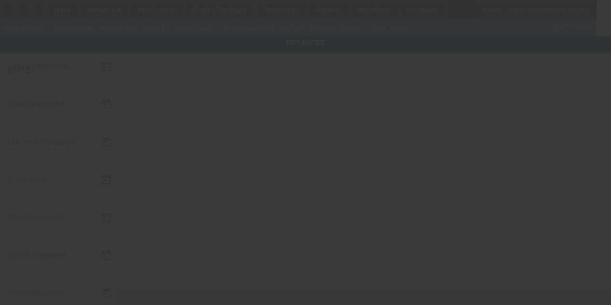
type input "8/29/2025"
type input "9/1/2025"
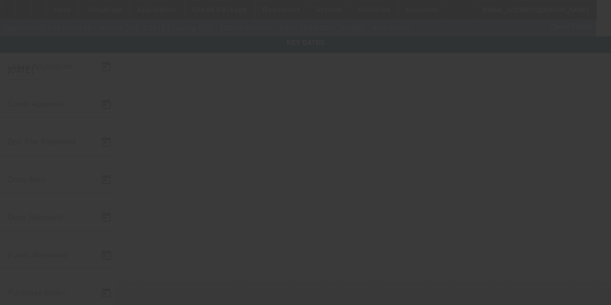
type input "10/1/2025"
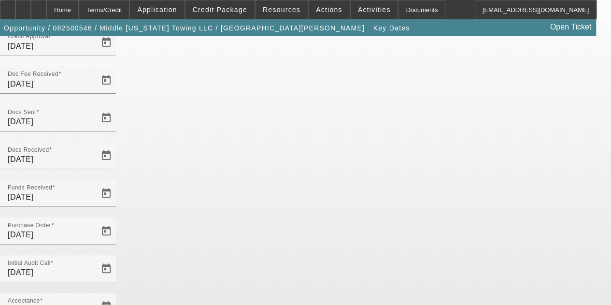
scroll to position [63, 0]
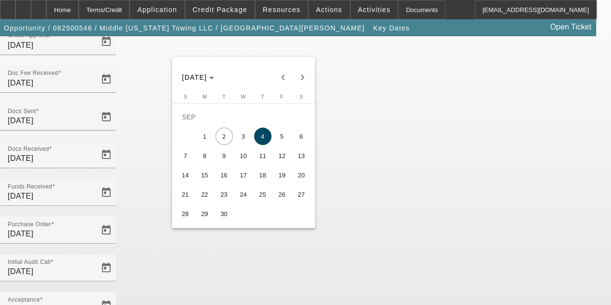
click at [281, 143] on span "5" at bounding box center [282, 136] width 17 height 17
type input "9/5/2025"
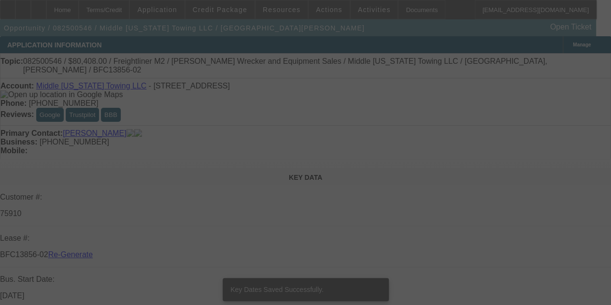
select select "4"
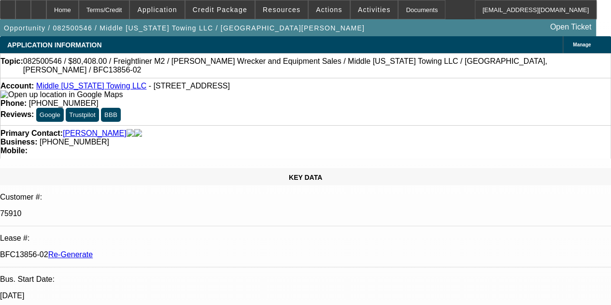
select select "0"
select select "2"
select select "0"
select select "6"
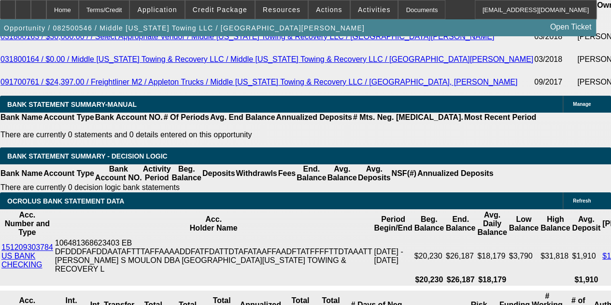
scroll to position [1889, 0]
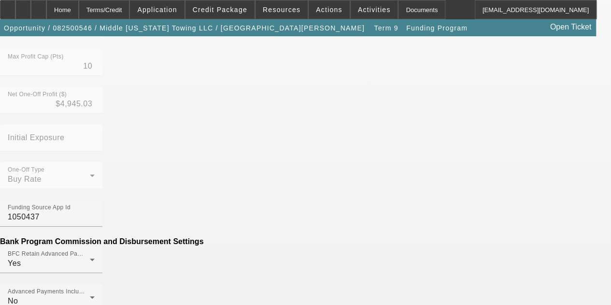
scroll to position [378, 0]
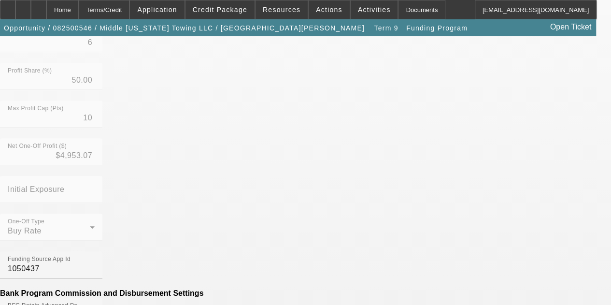
scroll to position [136, 0]
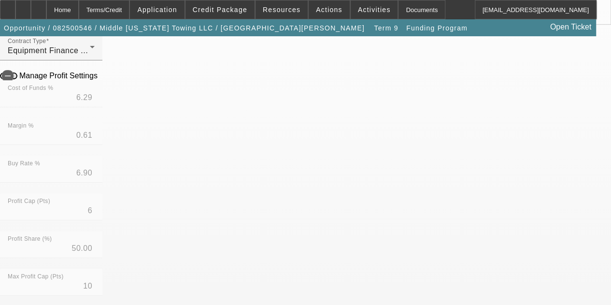
scroll to position [145, 0]
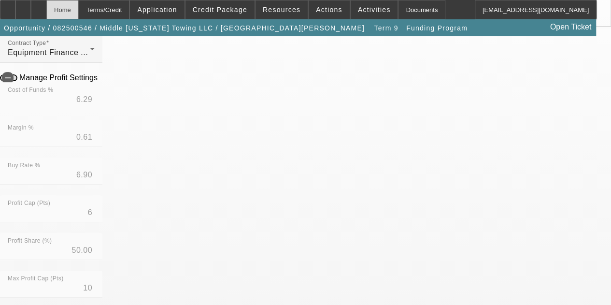
click at [79, 18] on div "Home" at bounding box center [62, 9] width 32 height 19
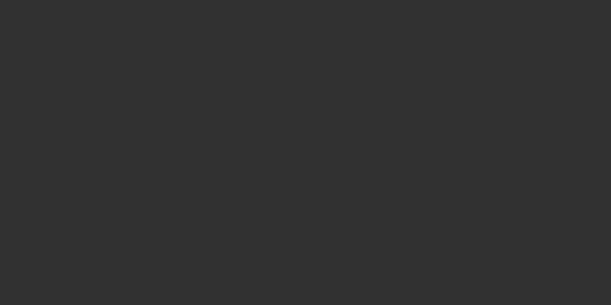
drag, startPoint x: 375, startPoint y: 189, endPoint x: 361, endPoint y: 257, distance: 69.1
click at [361, 257] on div at bounding box center [305, 152] width 611 height 305
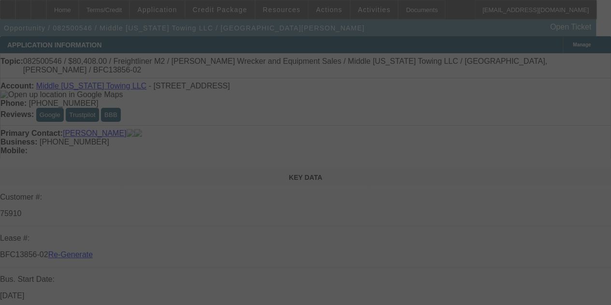
select select "4"
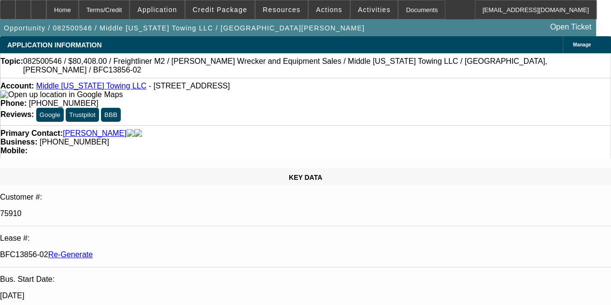
select select "0"
select select "2"
select select "0"
select select "6"
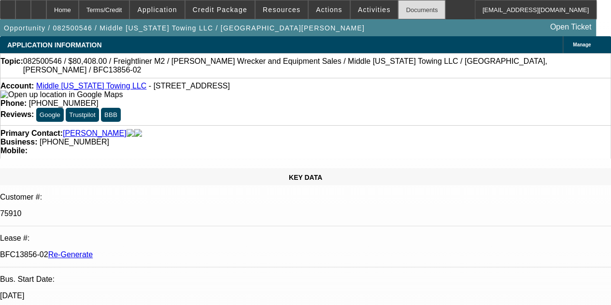
click at [399, 10] on div "Documents" at bounding box center [421, 9] width 47 height 19
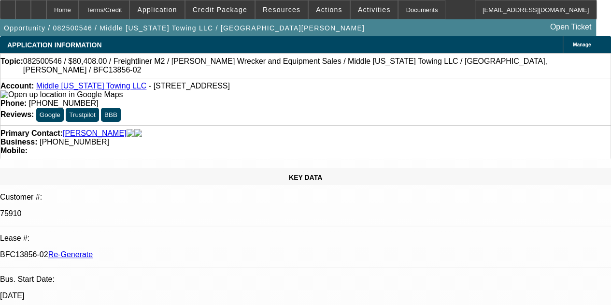
scroll to position [290, 0]
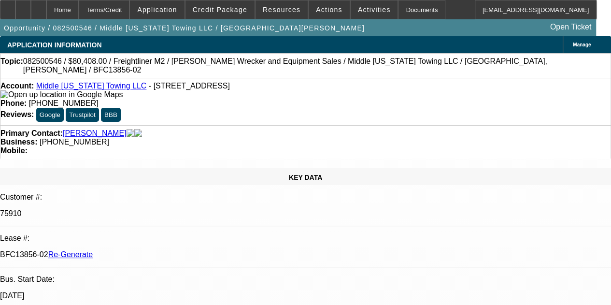
scroll to position [619, 0]
click at [398, 7] on div "Documents" at bounding box center [421, 9] width 47 height 19
click at [359, 10] on span "Activities" at bounding box center [374, 10] width 33 height 8
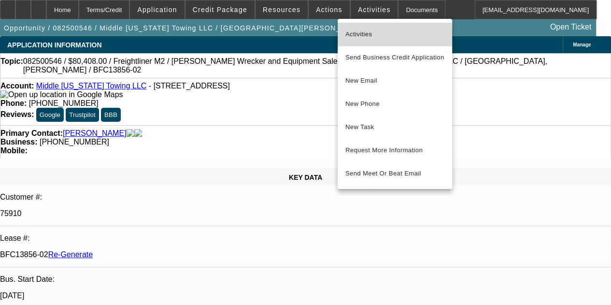
click at [358, 33] on span "Activities" at bounding box center [395, 35] width 99 height 12
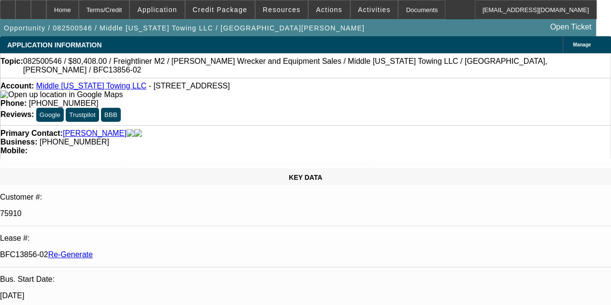
scroll to position [483, 0]
